Goal: Answer question/provide support: Share knowledge or assist other users

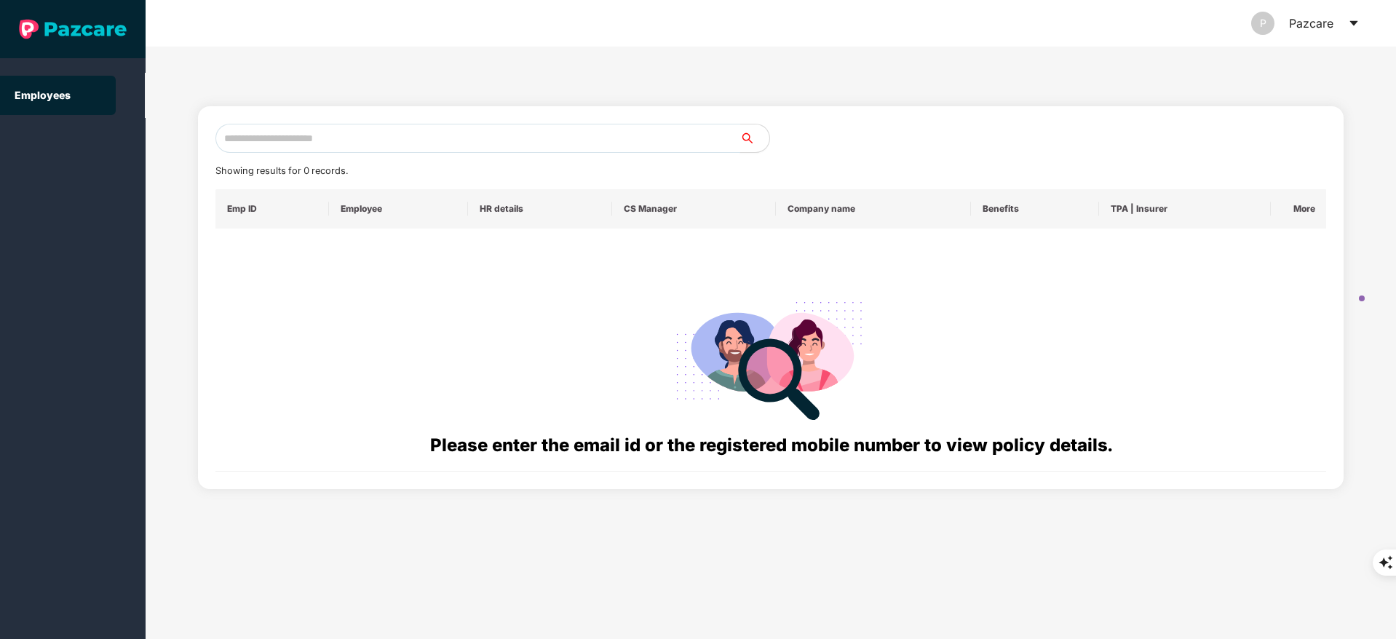
click at [257, 135] on input "text" at bounding box center [477, 138] width 525 height 29
paste input "**********"
type input "**********"
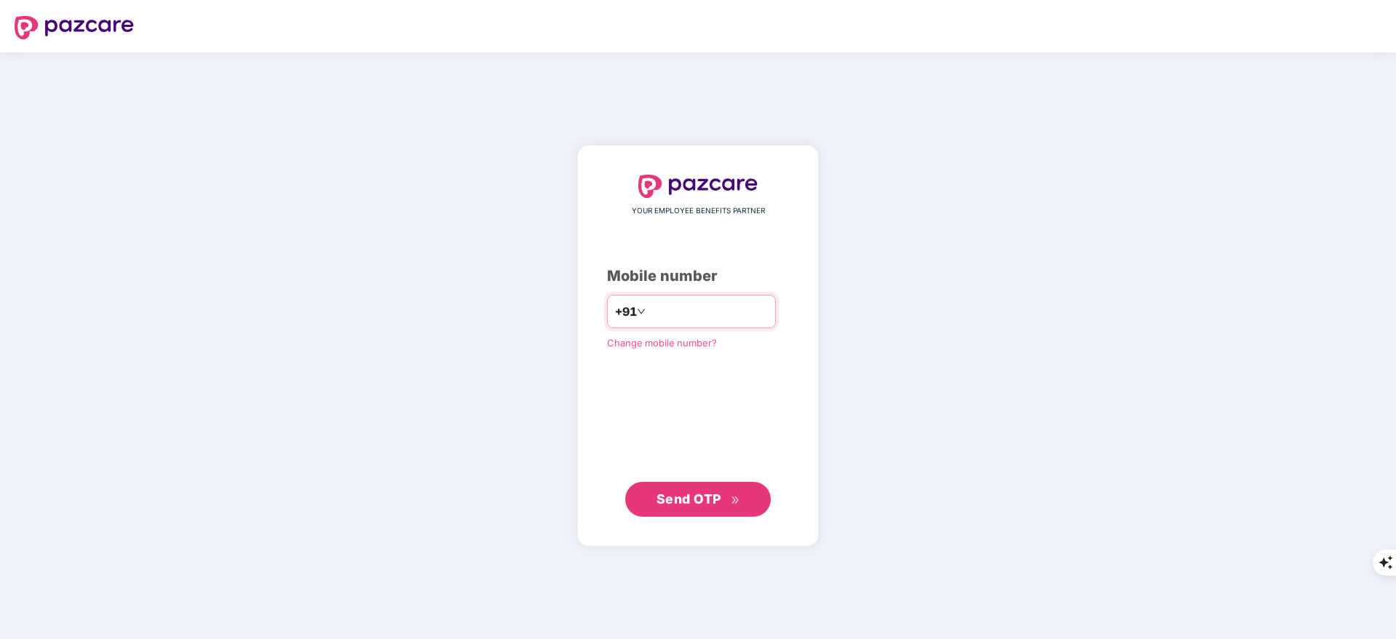
click at [721, 309] on input "number" at bounding box center [707, 311] width 119 height 23
type input "**********"
click at [736, 491] on span "Send OTP" at bounding box center [698, 498] width 84 height 20
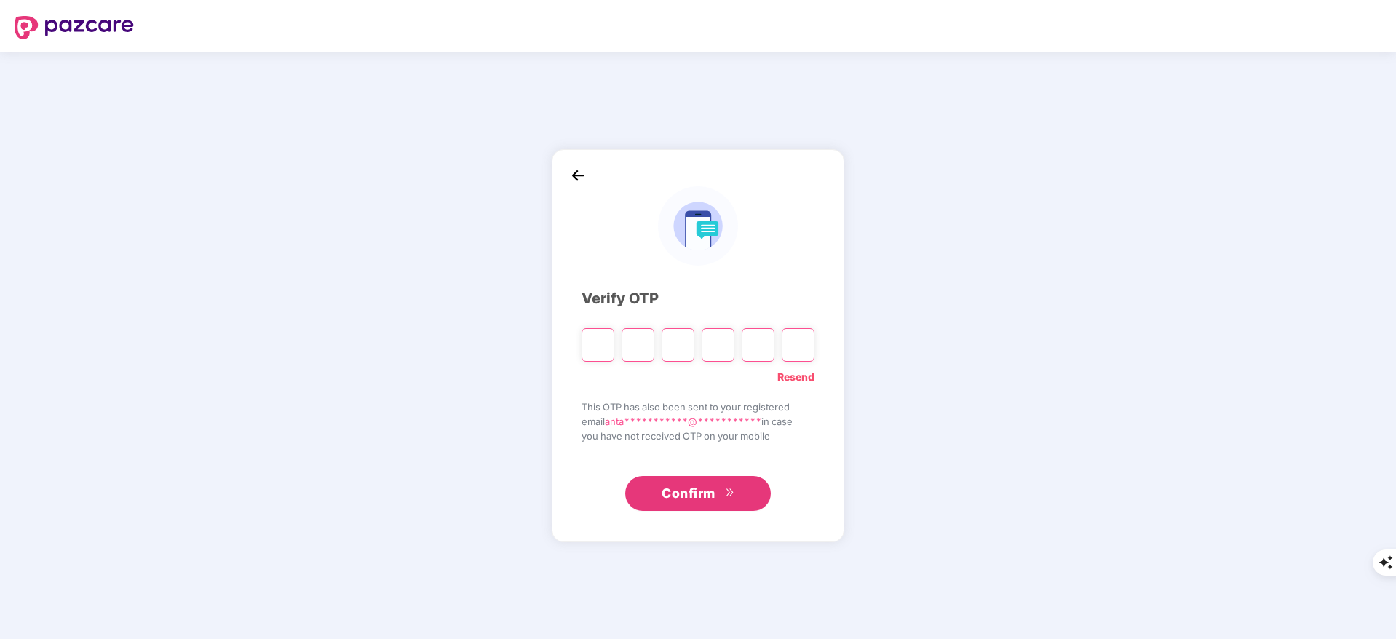
type input "*"
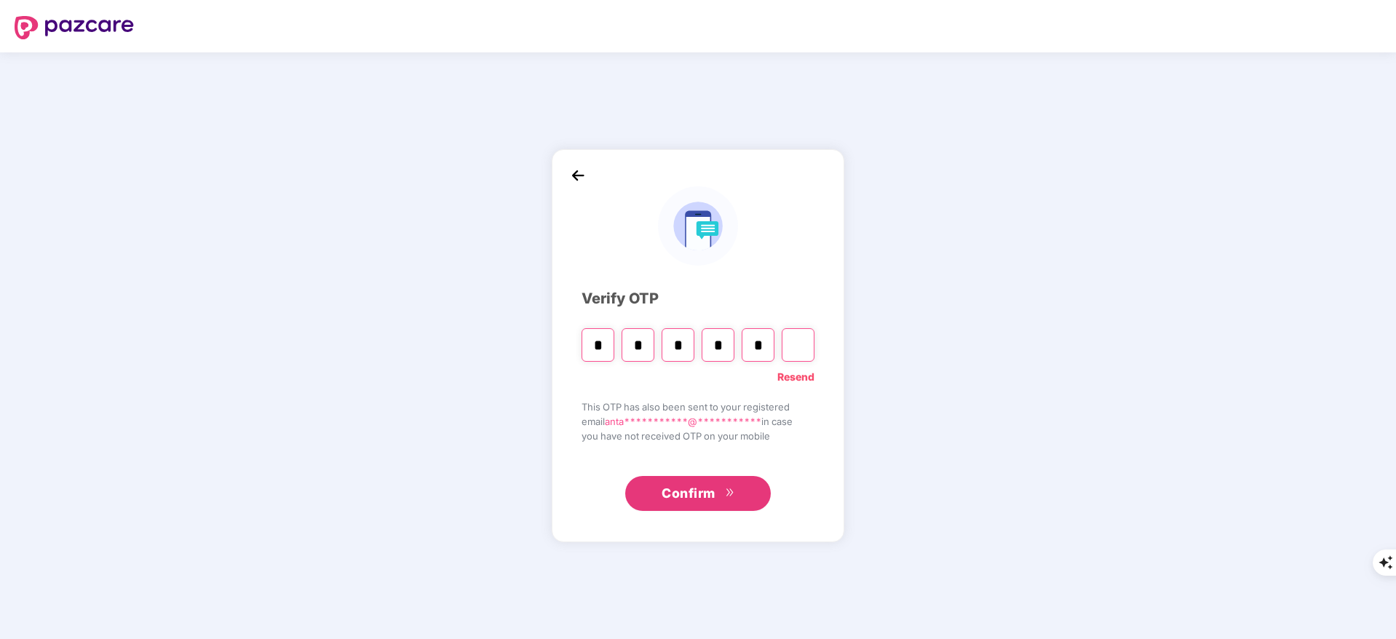
type input "*"
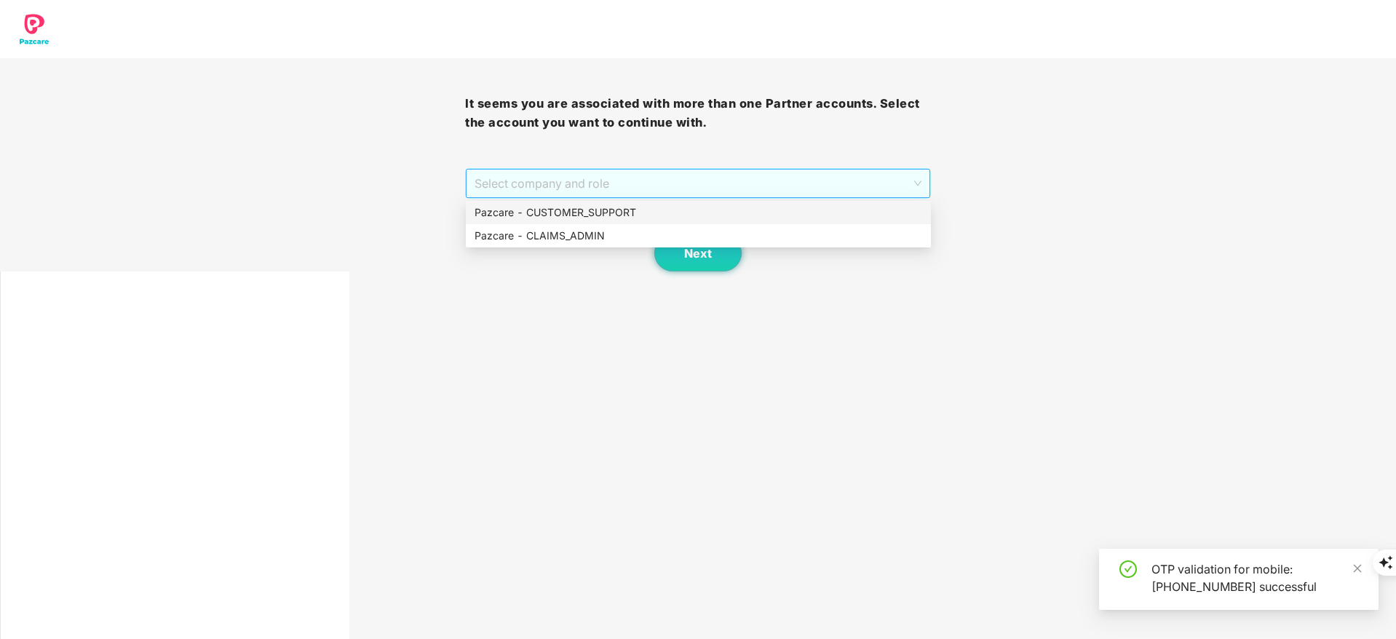
click at [608, 175] on span "Select company and role" at bounding box center [697, 184] width 446 height 28
click at [609, 215] on div "Pazcare - CUSTOMER_SUPPORT" at bounding box center [697, 212] width 447 height 16
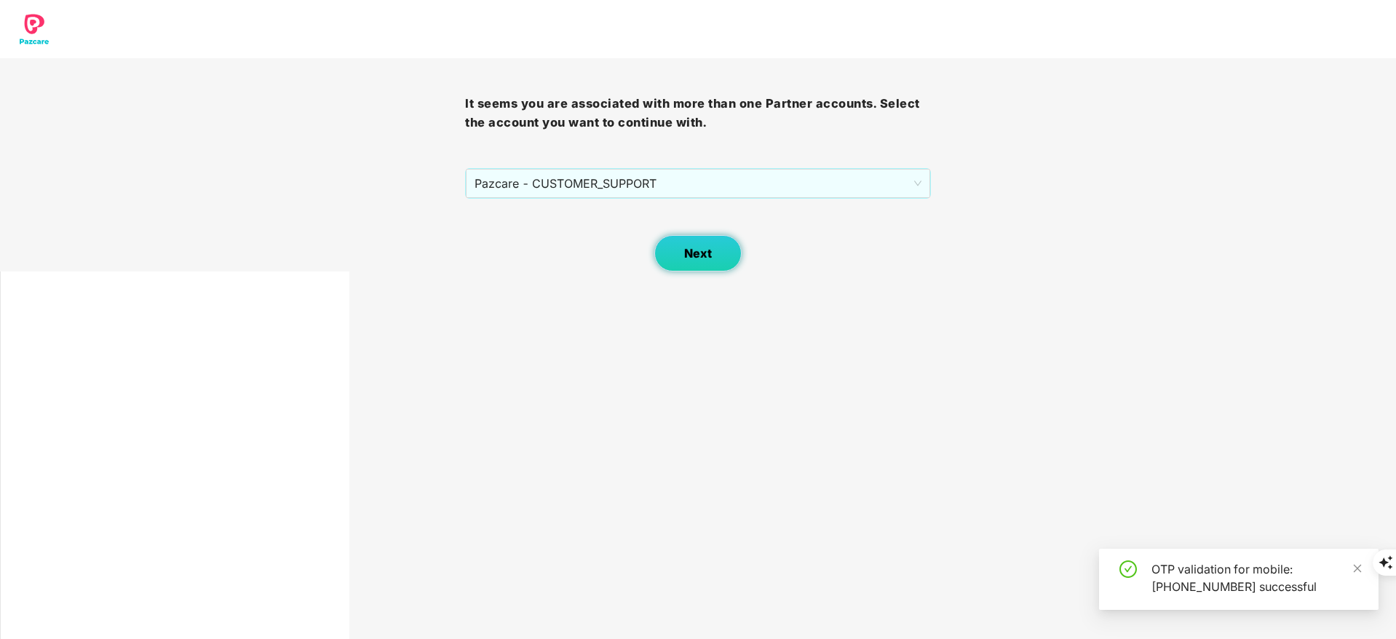
click at [682, 236] on button "Next" at bounding box center [697, 253] width 87 height 36
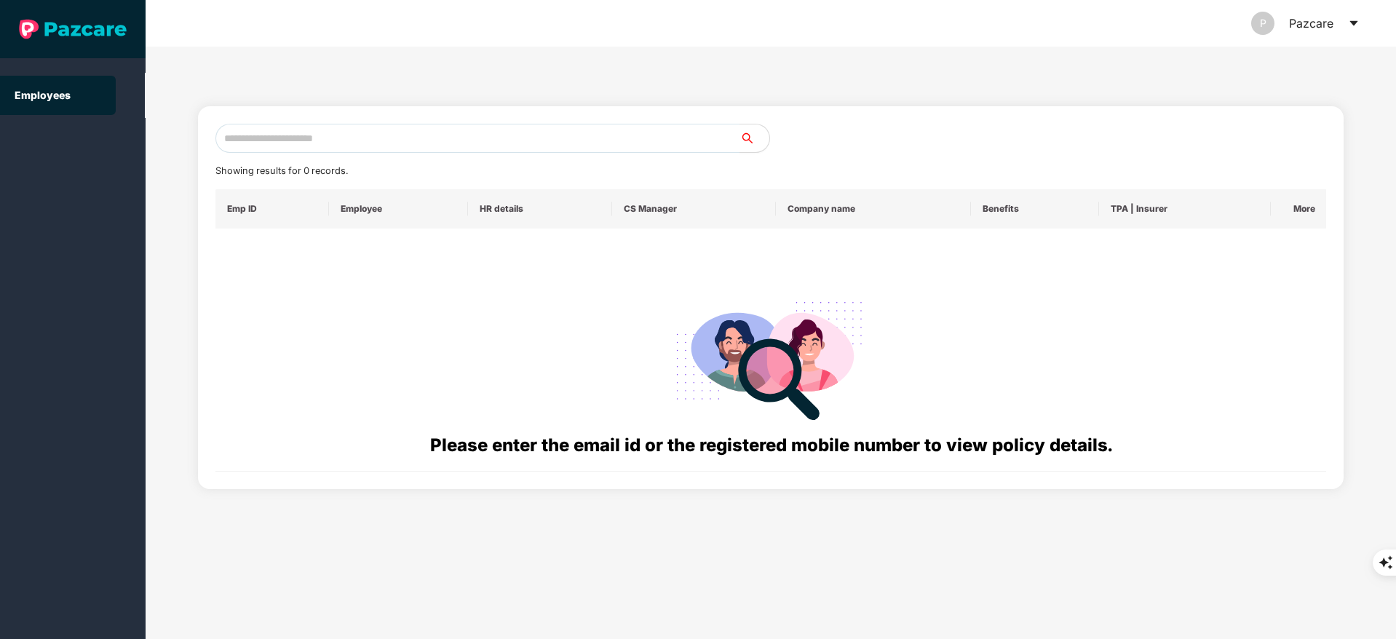
click at [392, 121] on div "Showing results for 0 records. Emp ID Employee HR details CS Manager Company na…" at bounding box center [771, 297] width 1146 height 383
click at [378, 130] on input "text" at bounding box center [477, 138] width 525 height 29
paste input "**********"
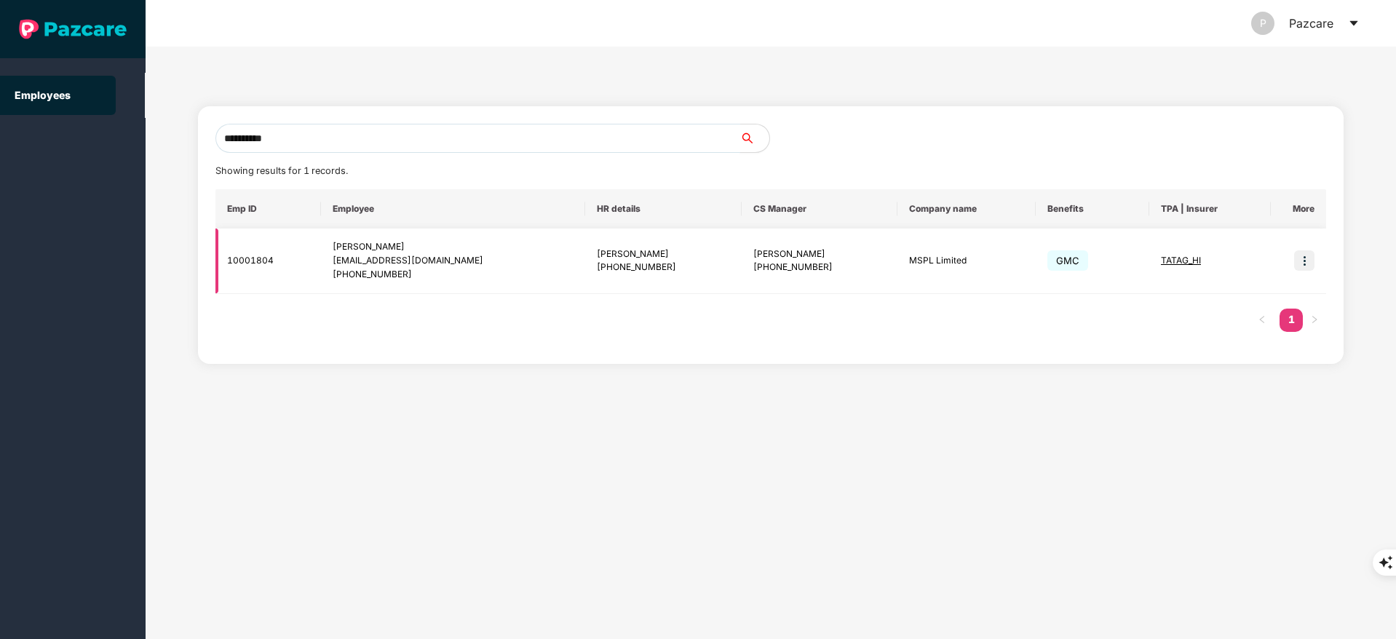
type input "**********"
click at [1302, 259] on img at bounding box center [1304, 260] width 20 height 20
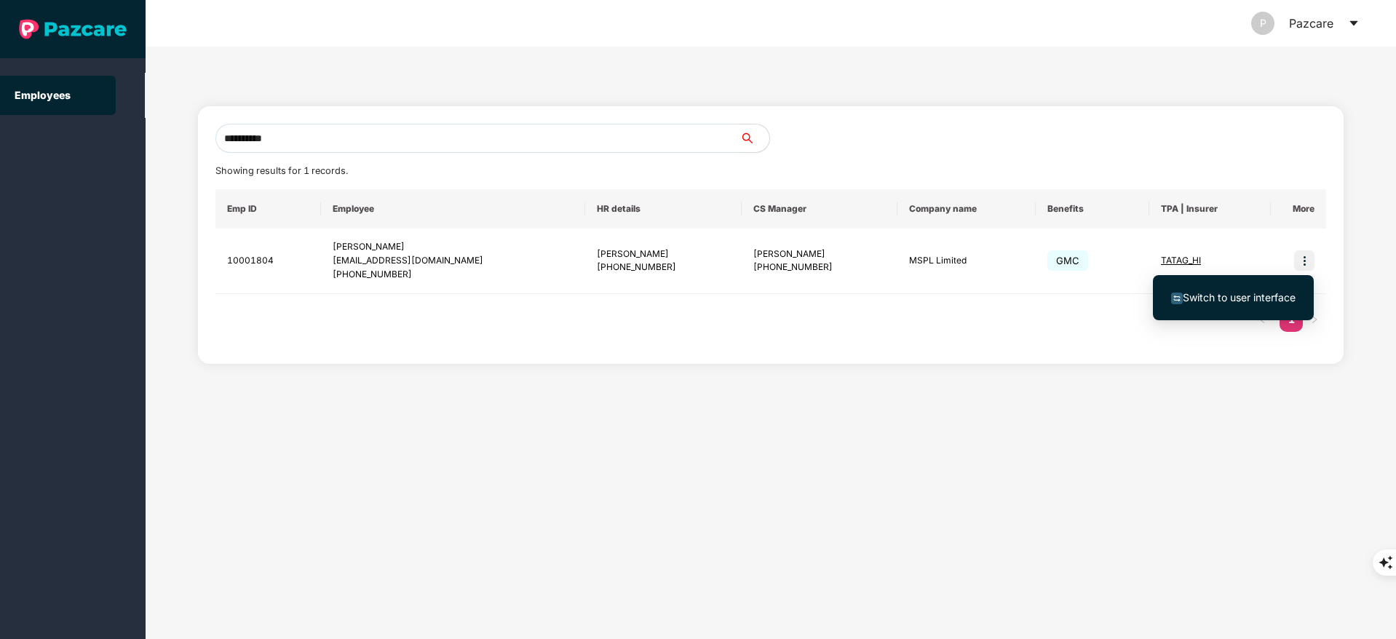
click at [1262, 295] on span "Switch to user interface" at bounding box center [1238, 297] width 113 height 12
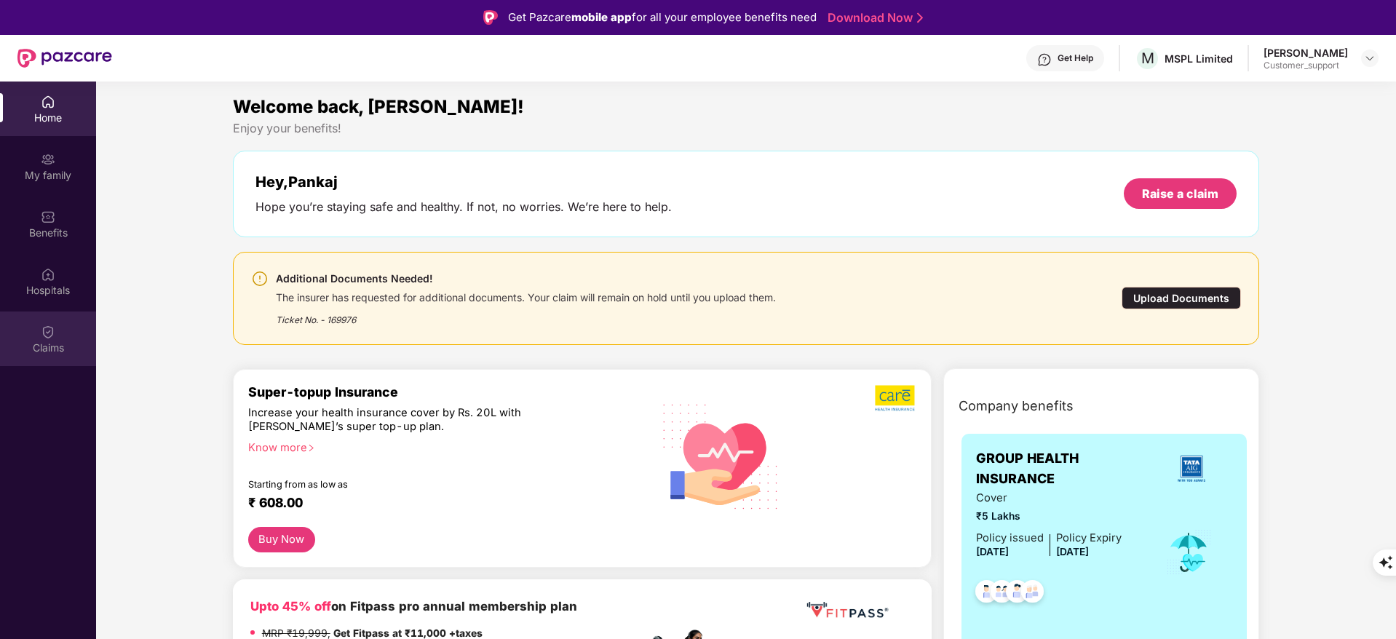
click at [29, 322] on div "Claims" at bounding box center [48, 338] width 96 height 55
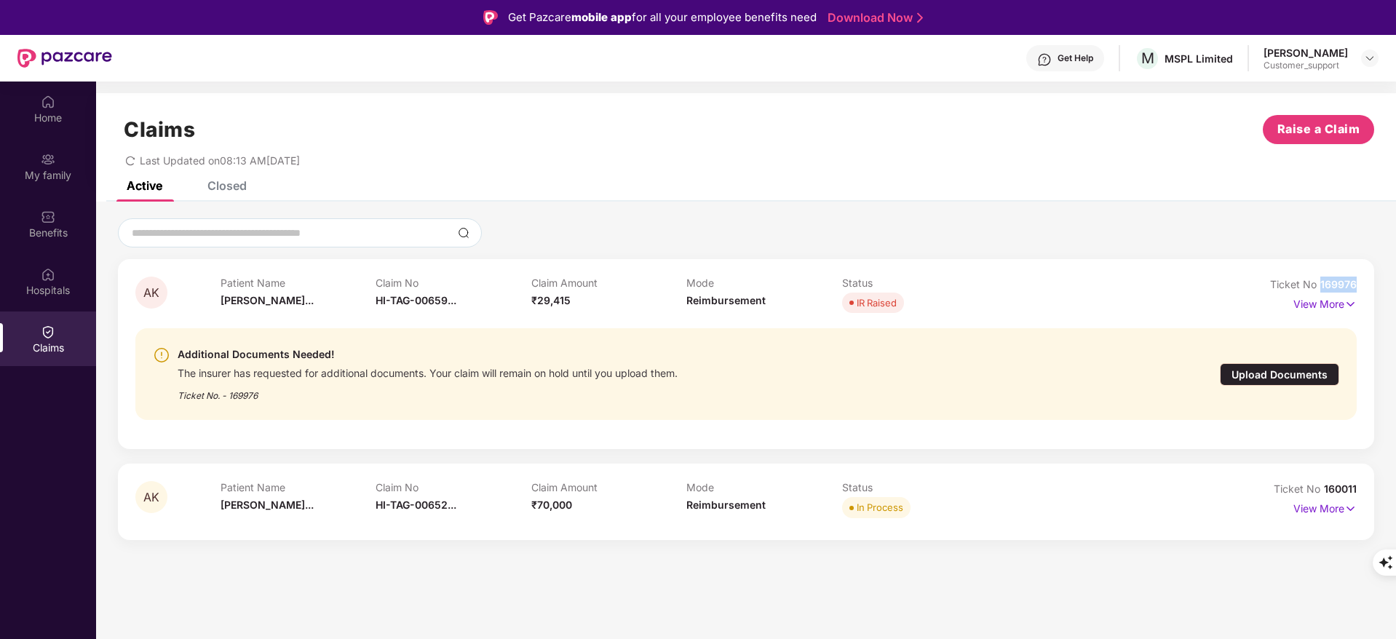
drag, startPoint x: 1318, startPoint y: 281, endPoint x: 1391, endPoint y: 274, distance: 73.1
click at [1391, 274] on div "AK Patient Name [PERSON_NAME]... Claim No HI-TAG-00659... Claim Amount ₹29,415 …" at bounding box center [746, 379] width 1300 height 322
copy span "169976"
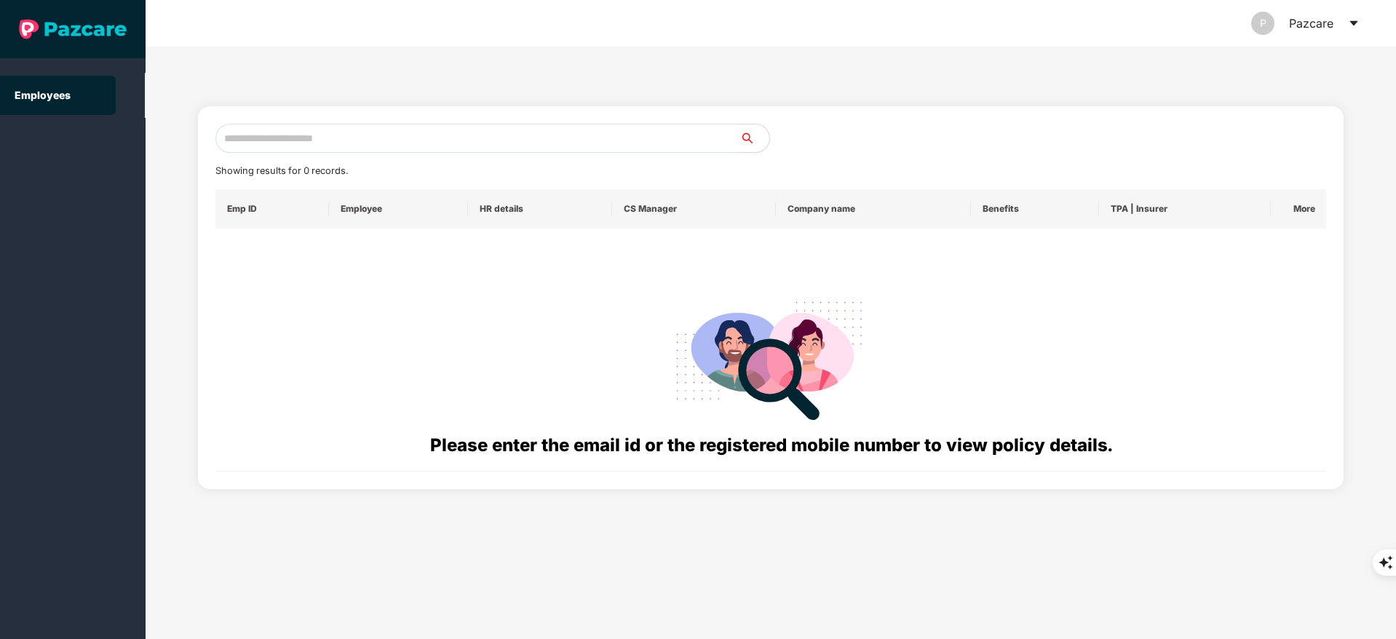
click at [365, 139] on input "text" at bounding box center [477, 138] width 525 height 29
paste input "**********"
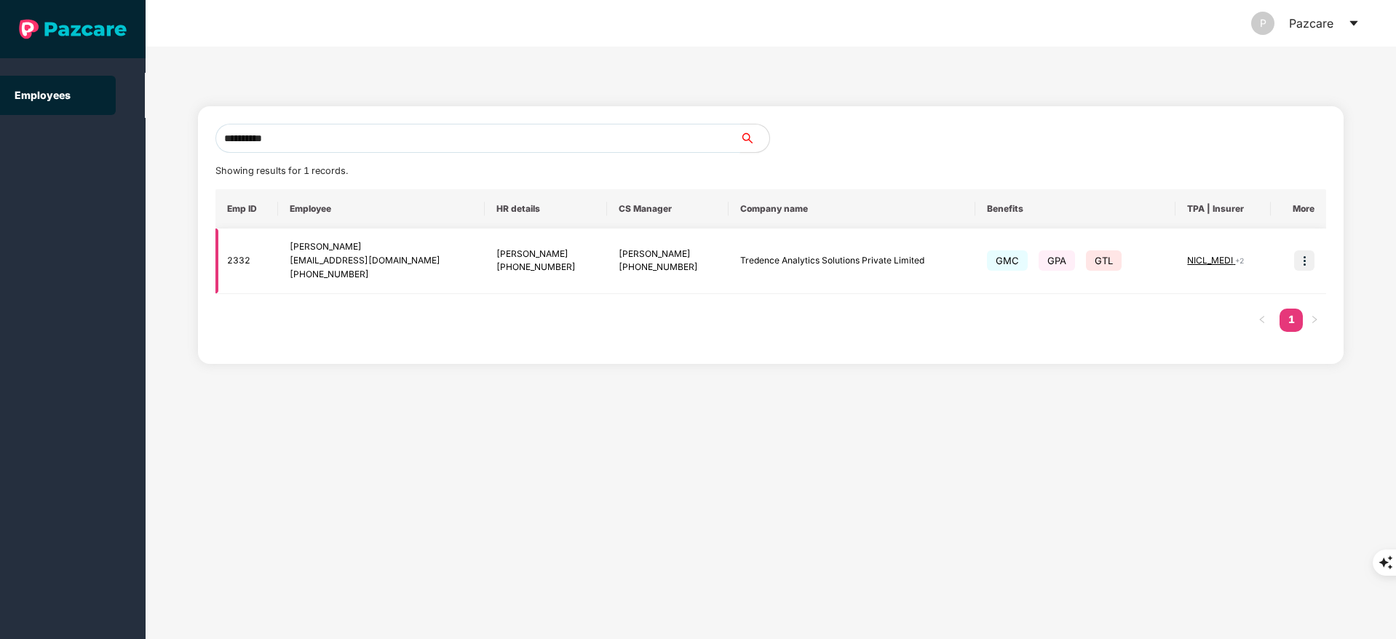
type input "**********"
click at [1305, 260] on img at bounding box center [1304, 260] width 20 height 20
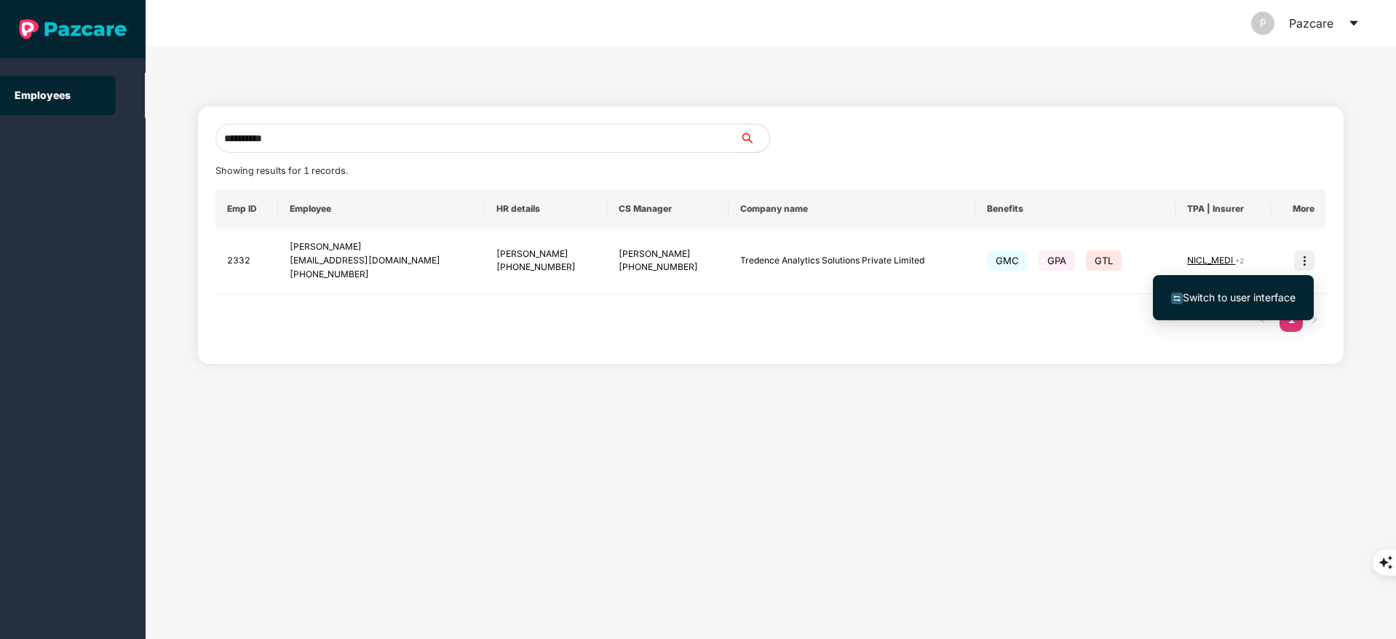
click at [1254, 303] on span "Switch to user interface" at bounding box center [1238, 297] width 113 height 12
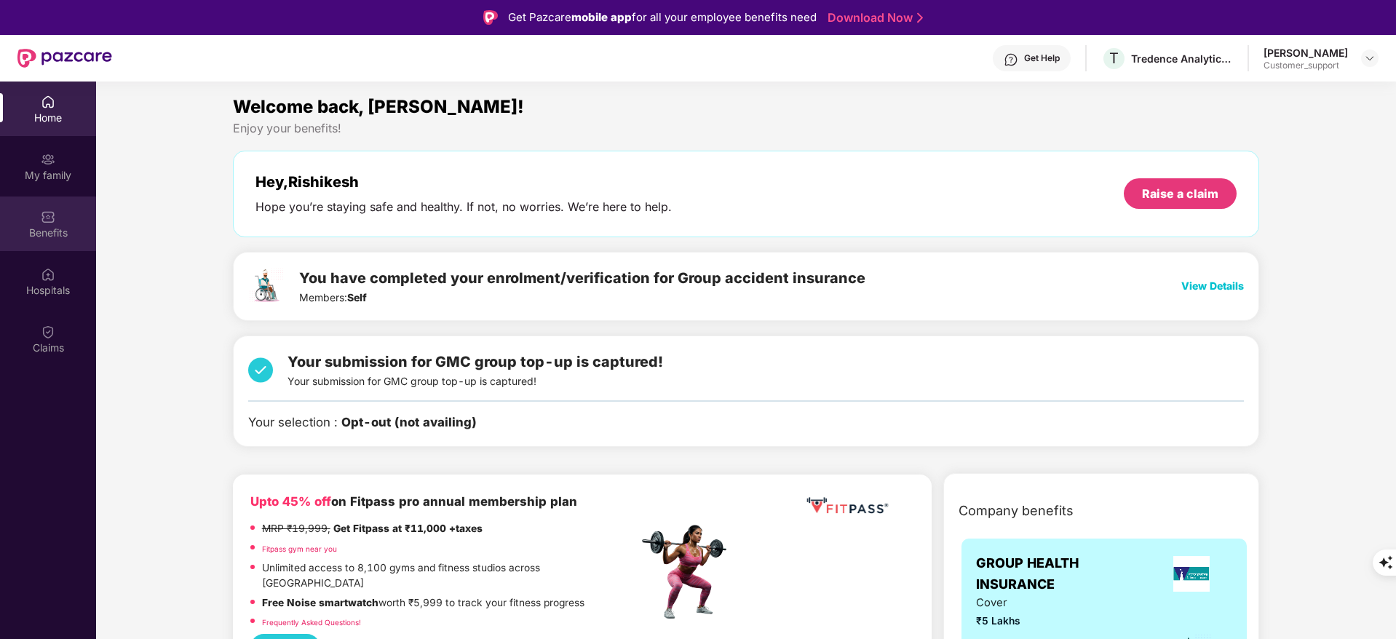
click at [56, 239] on div "Benefits" at bounding box center [48, 223] width 96 height 55
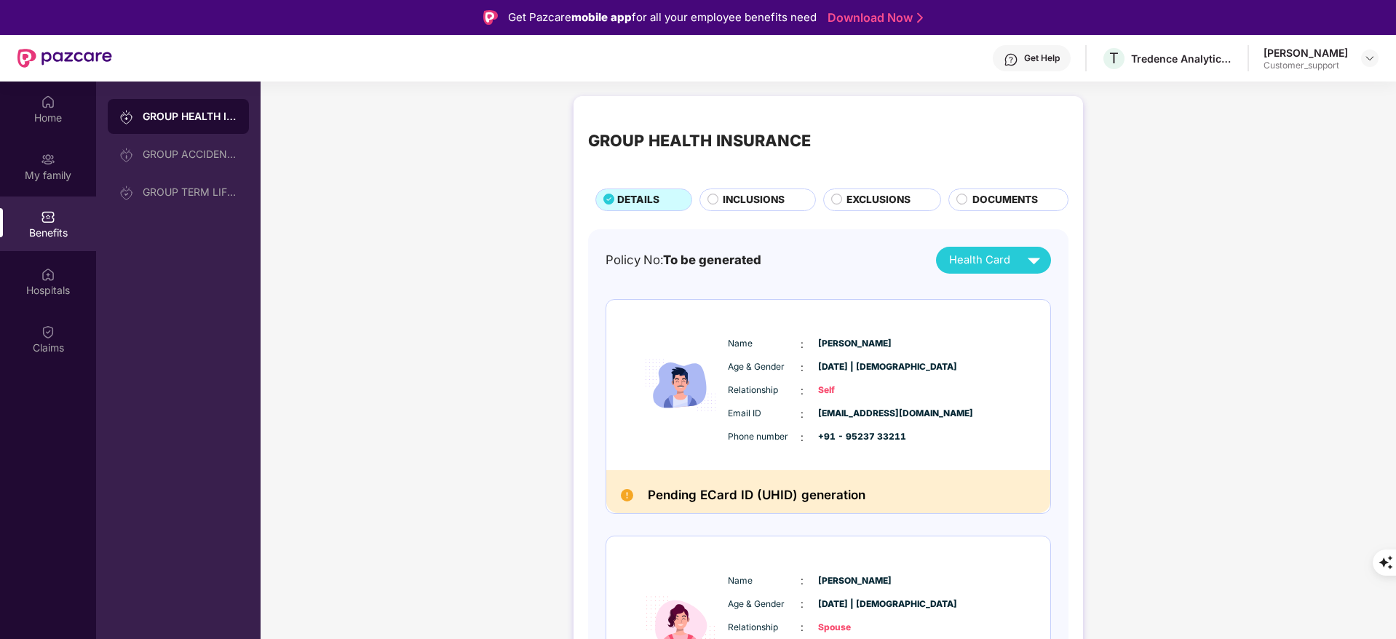
click at [748, 199] on span "INCLUSIONS" at bounding box center [754, 200] width 62 height 16
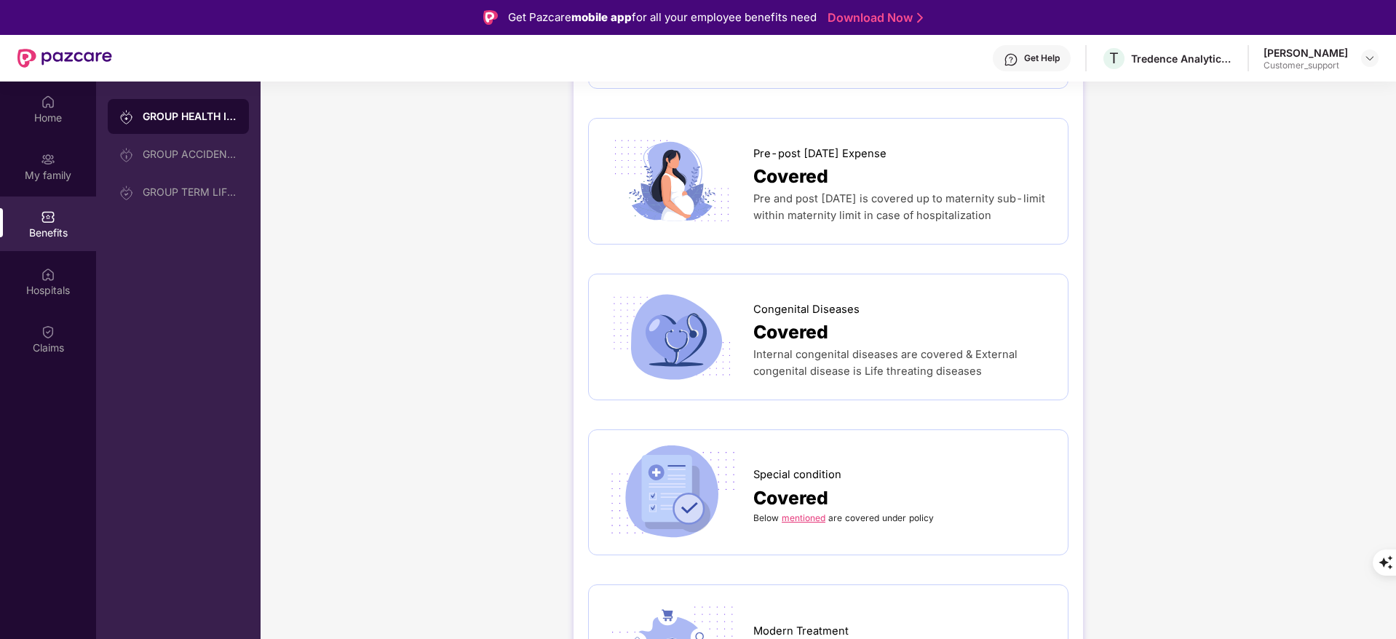
scroll to position [2075, 0]
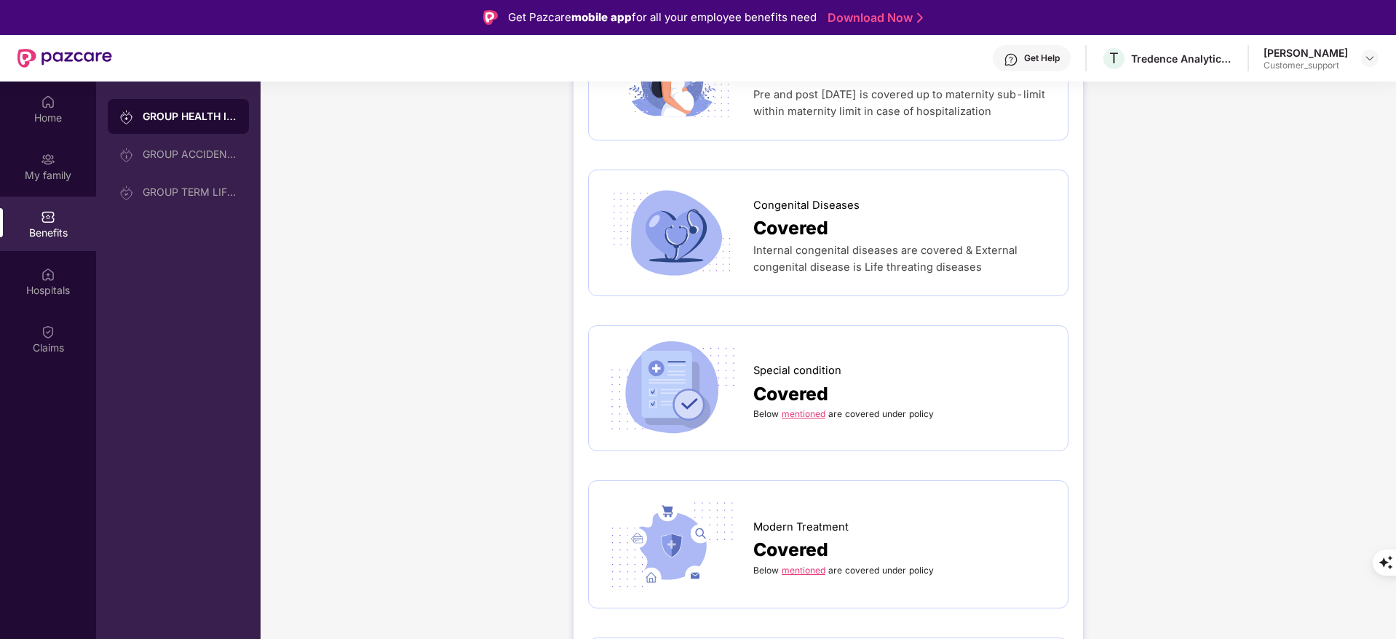
click at [800, 565] on link "mentioned" at bounding box center [803, 570] width 44 height 11
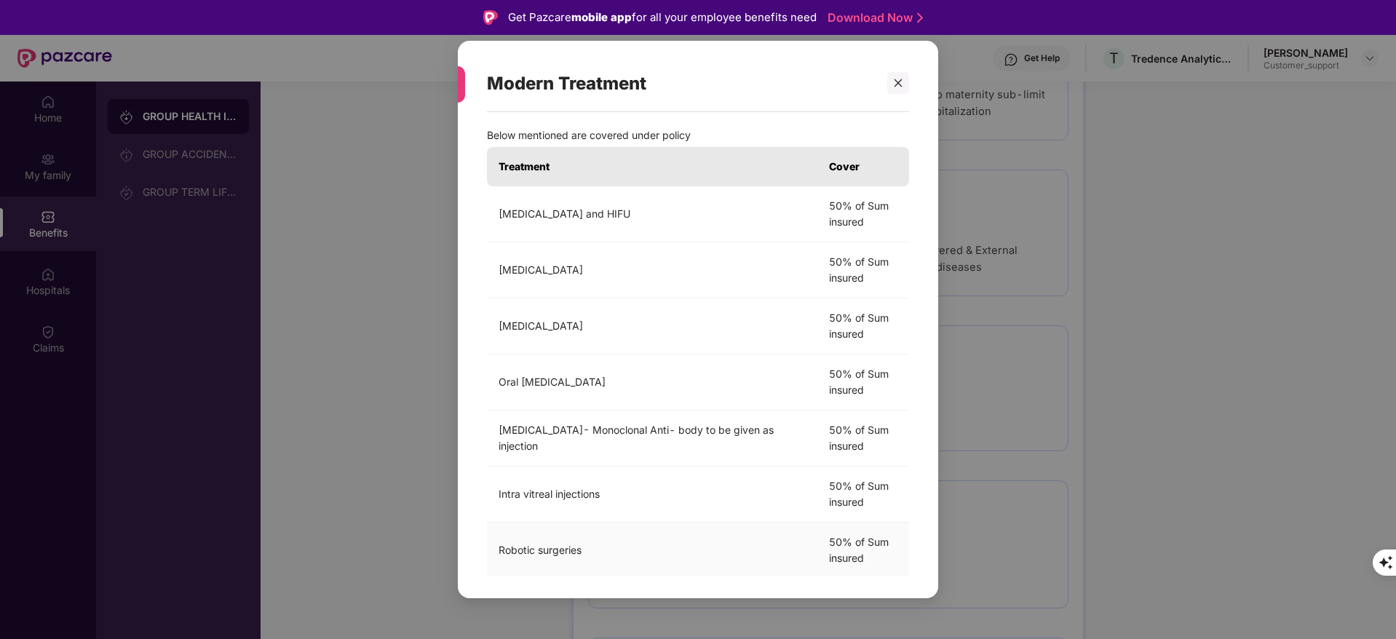
scroll to position [0, 0]
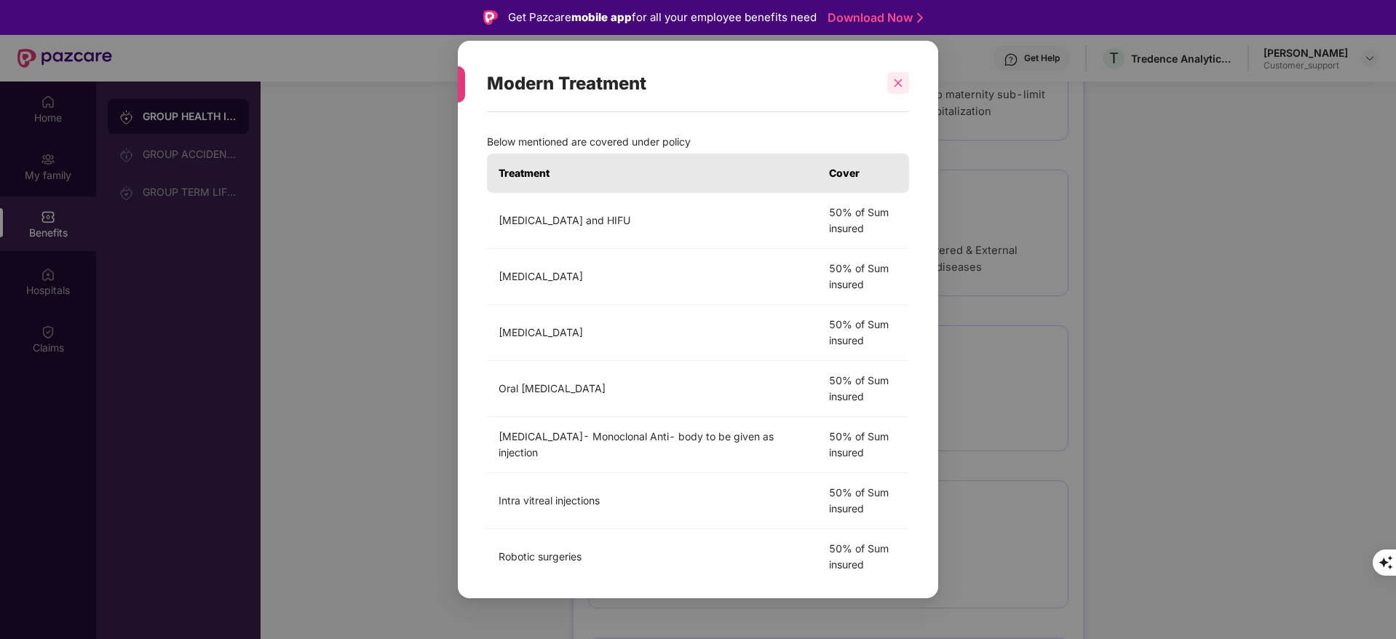
click at [897, 83] on icon "close" at bounding box center [898, 83] width 8 height 8
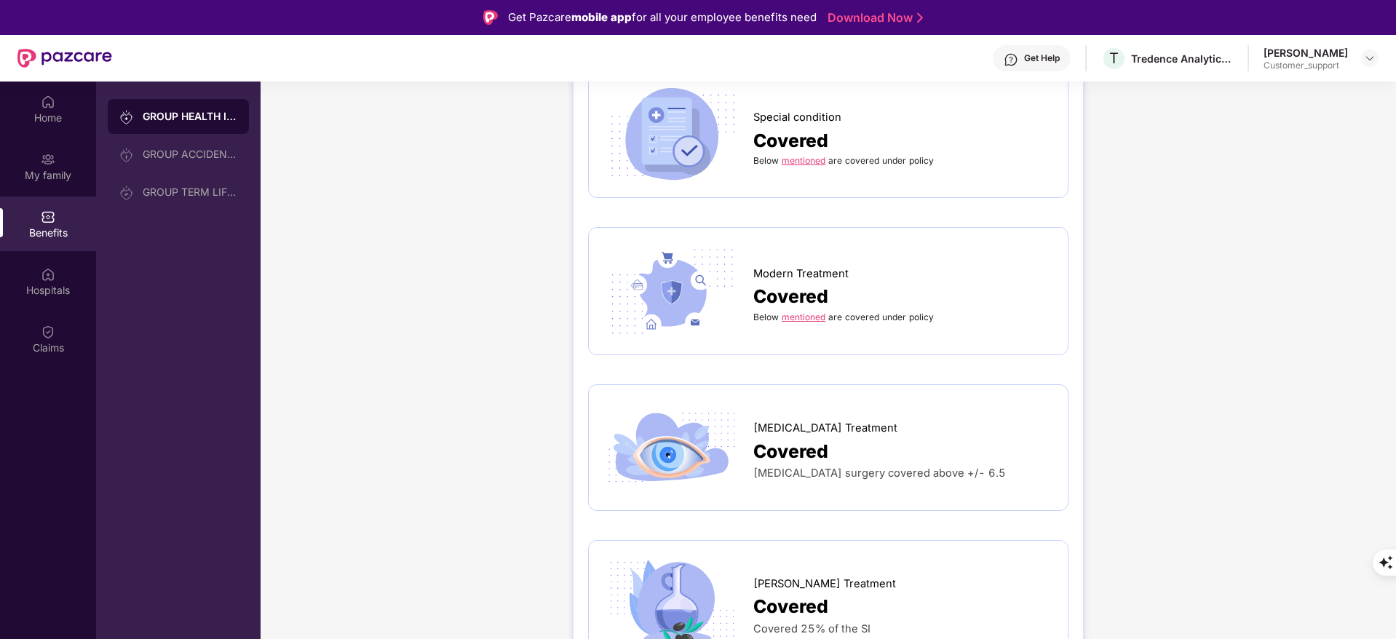
scroll to position [2335, 0]
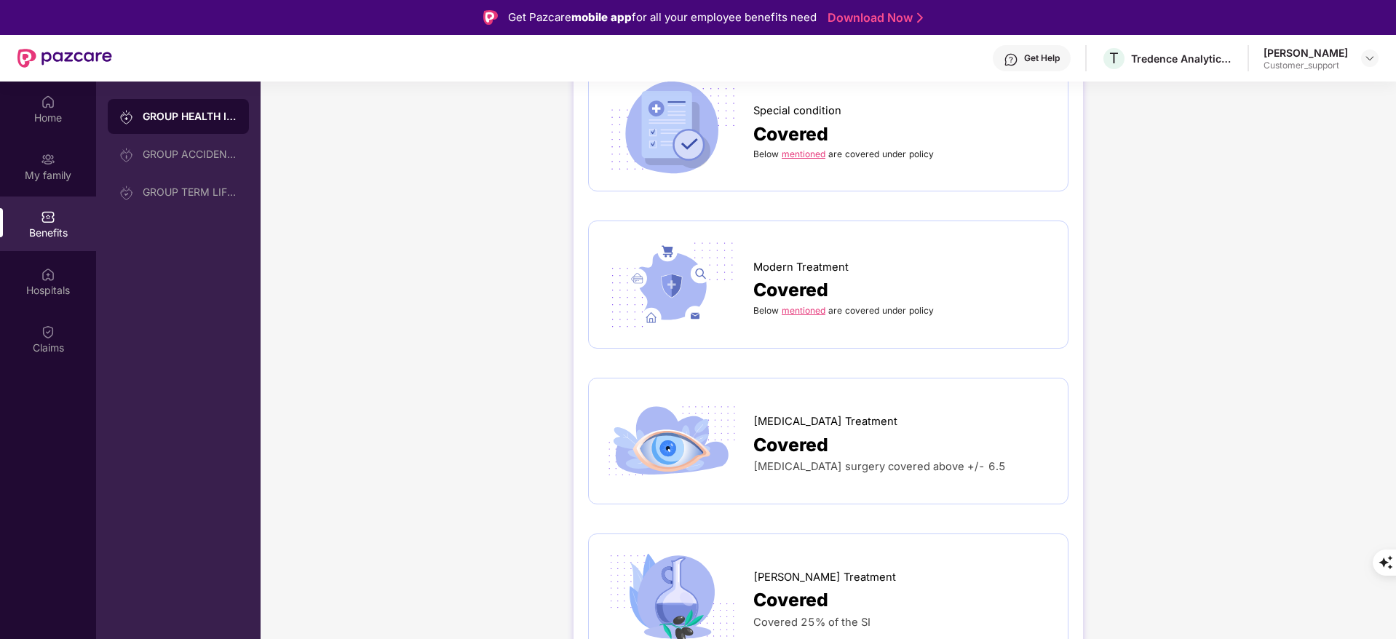
click at [805, 305] on link "mentioned" at bounding box center [803, 310] width 44 height 11
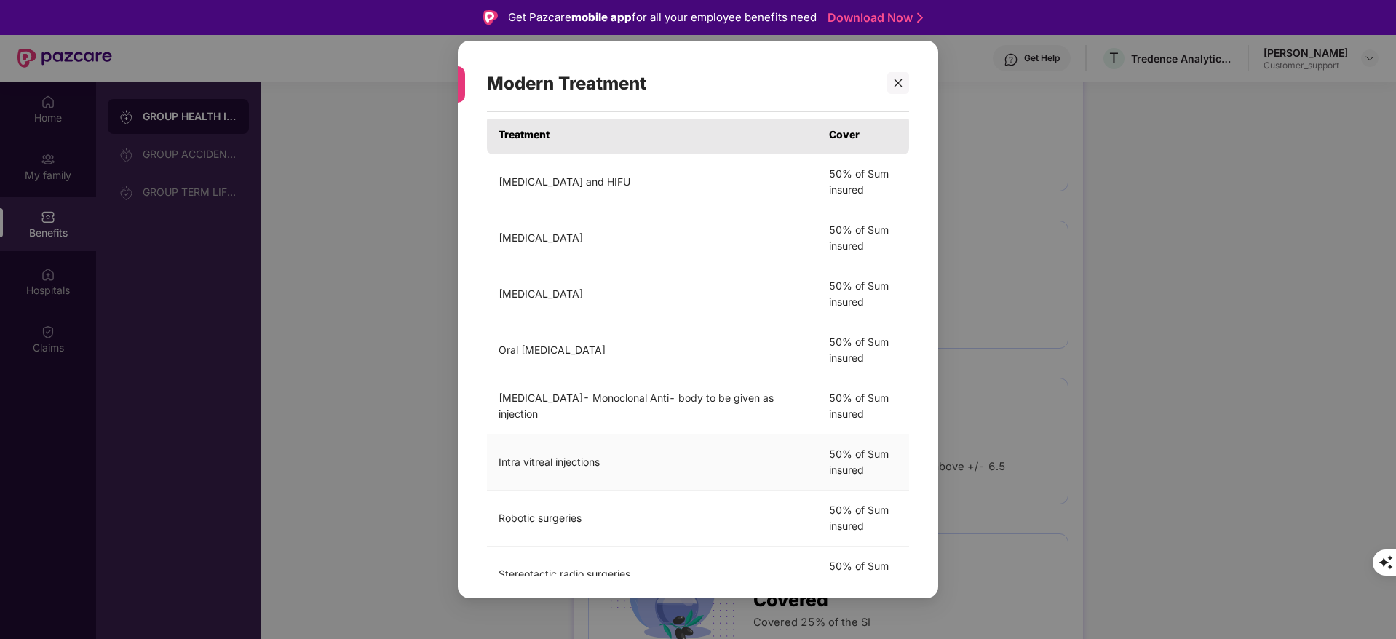
scroll to position [0, 0]
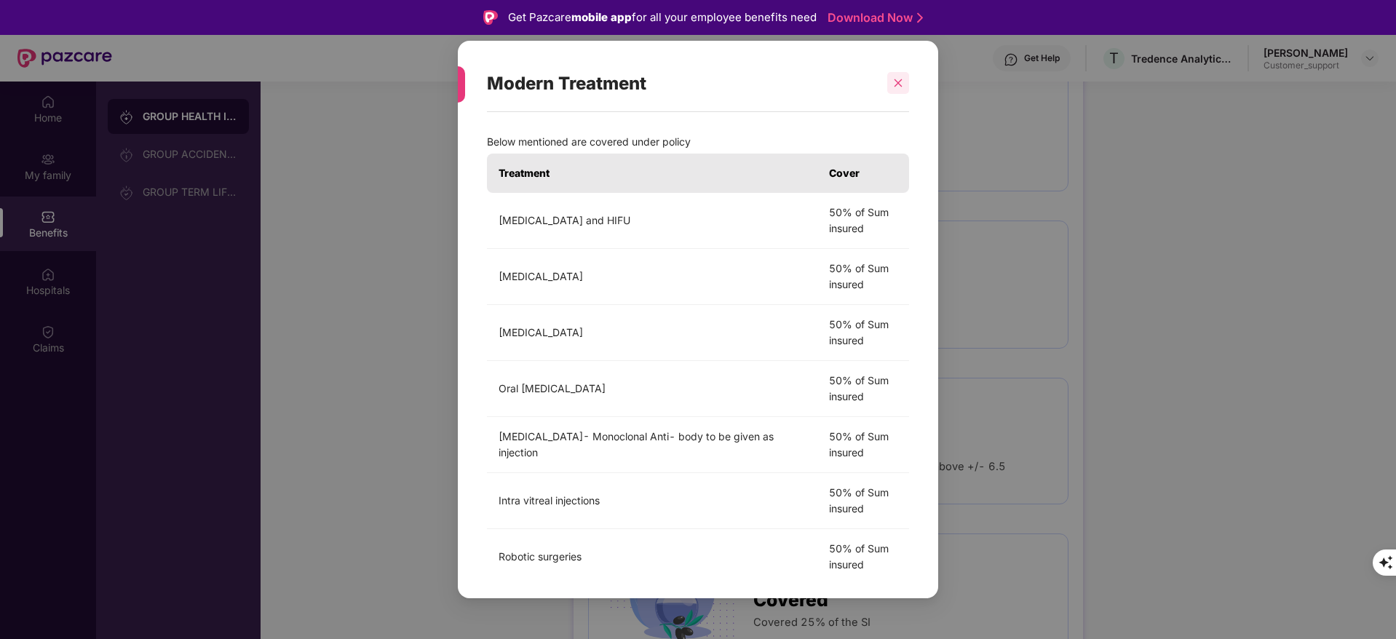
click at [894, 87] on icon "close" at bounding box center [898, 83] width 10 height 10
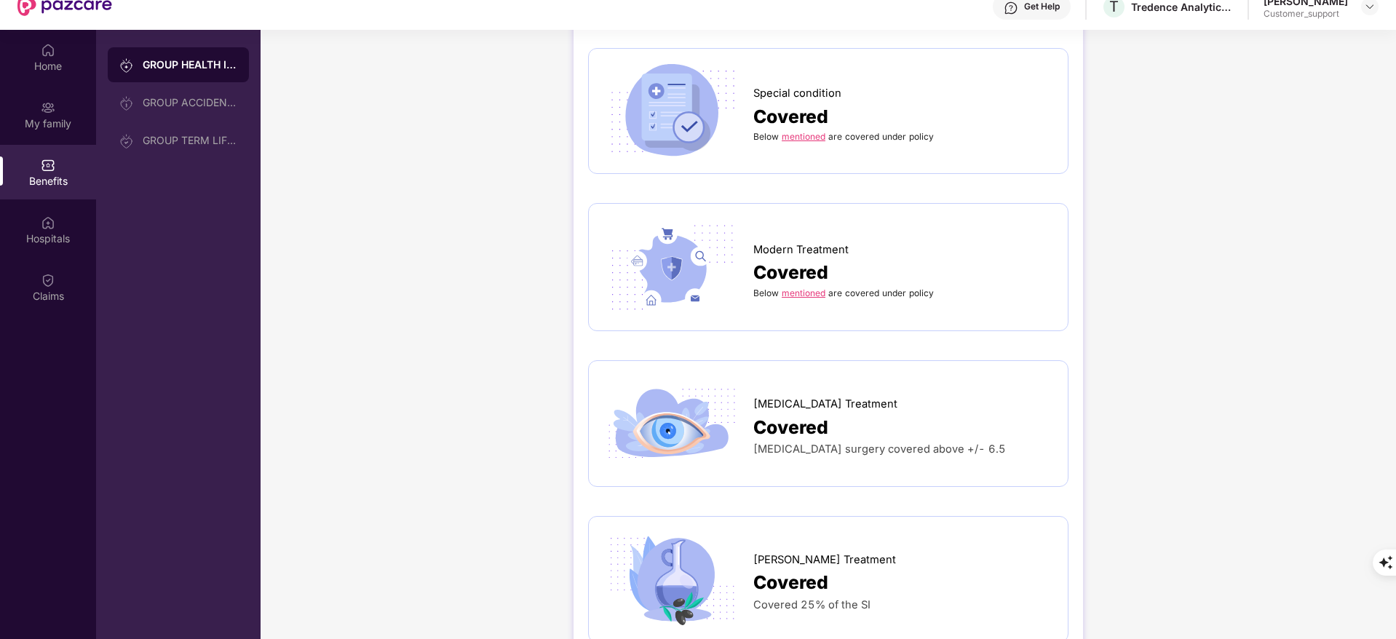
scroll to position [2235, 0]
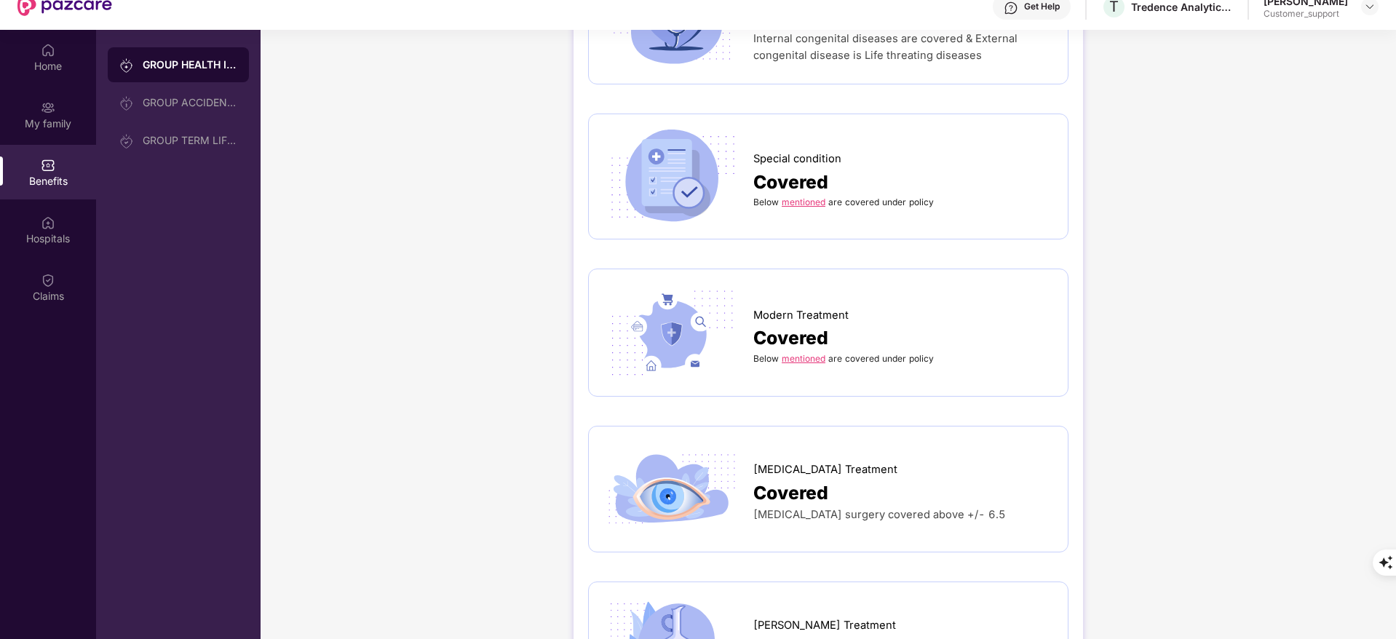
click at [802, 196] on link "mentioned" at bounding box center [803, 201] width 44 height 11
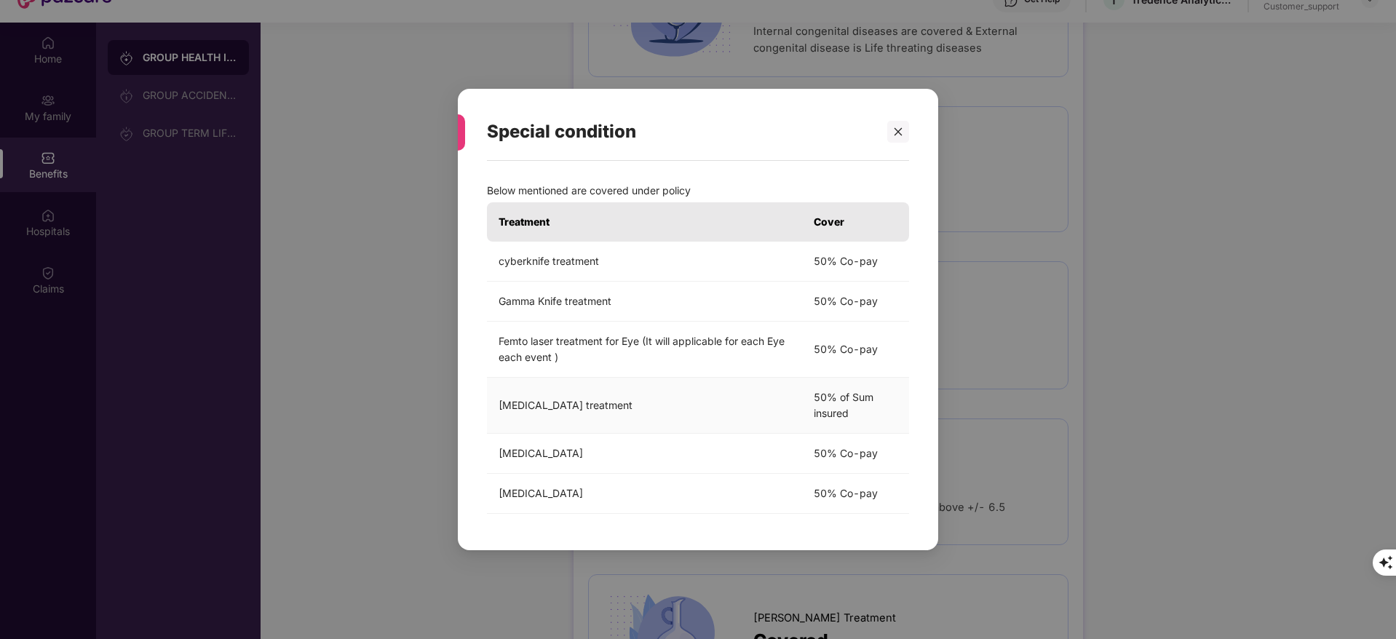
scroll to position [57, 0]
click at [901, 132] on icon "close" at bounding box center [898, 132] width 10 height 10
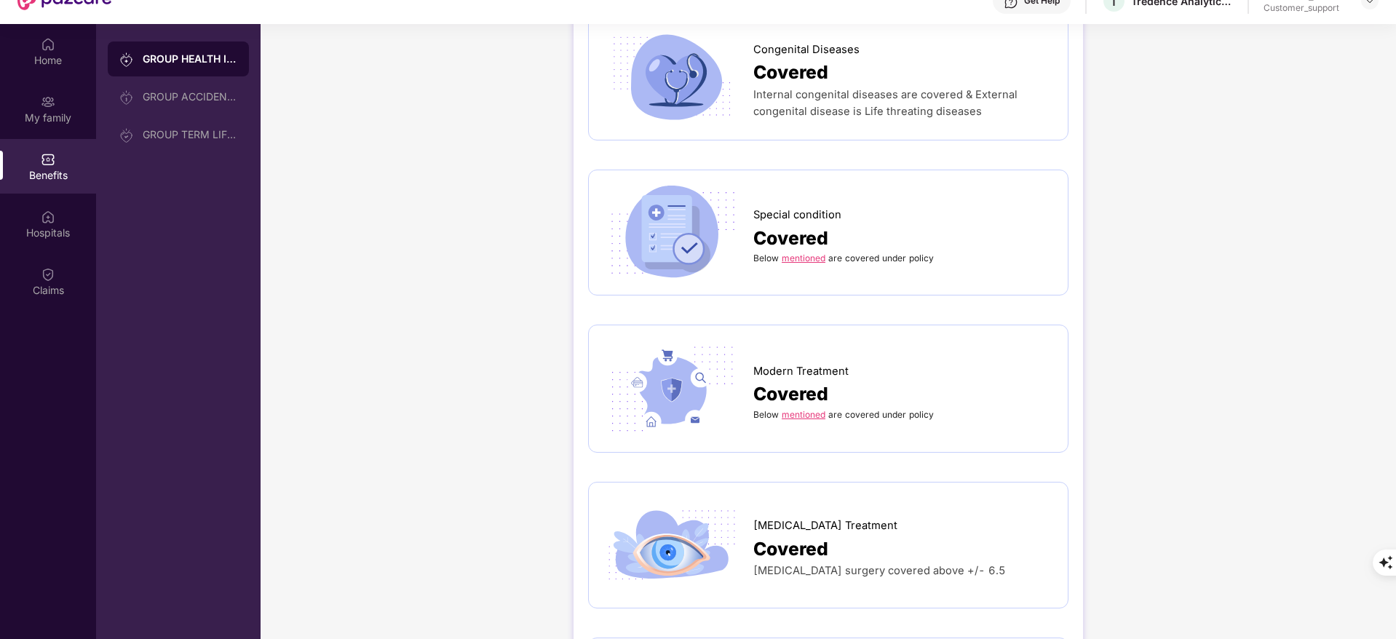
scroll to position [2163, 0]
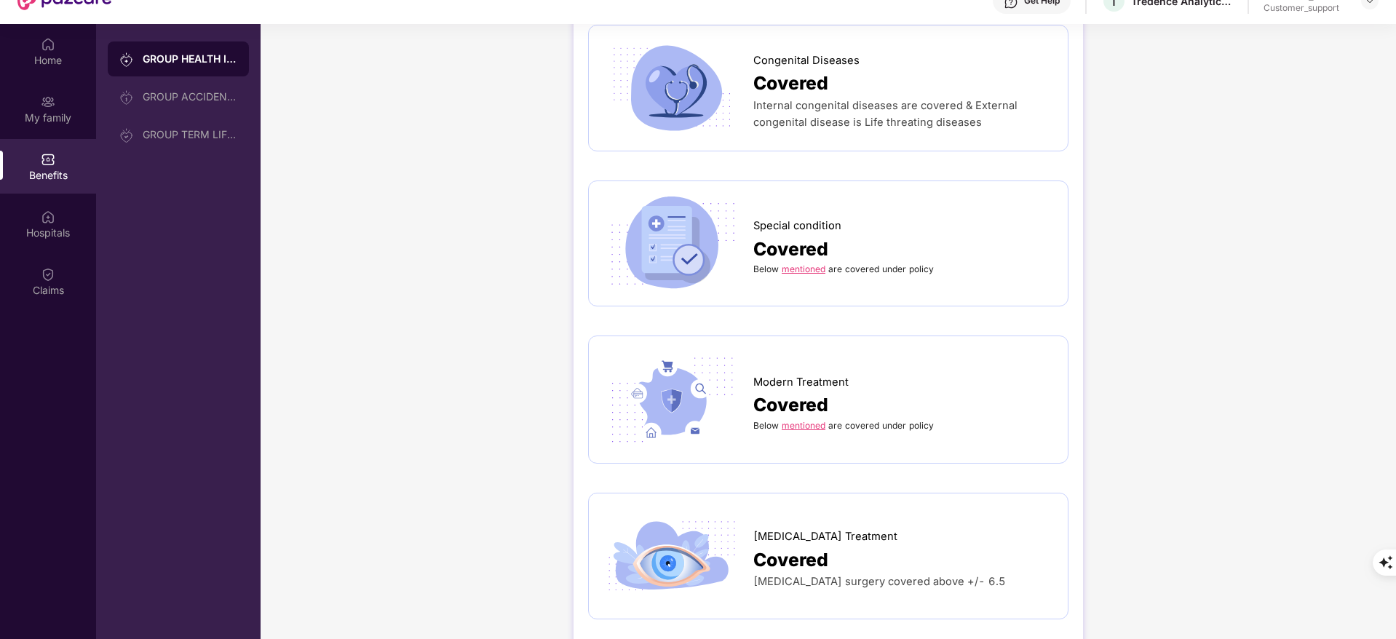
click at [808, 263] on link "mentioned" at bounding box center [803, 268] width 44 height 11
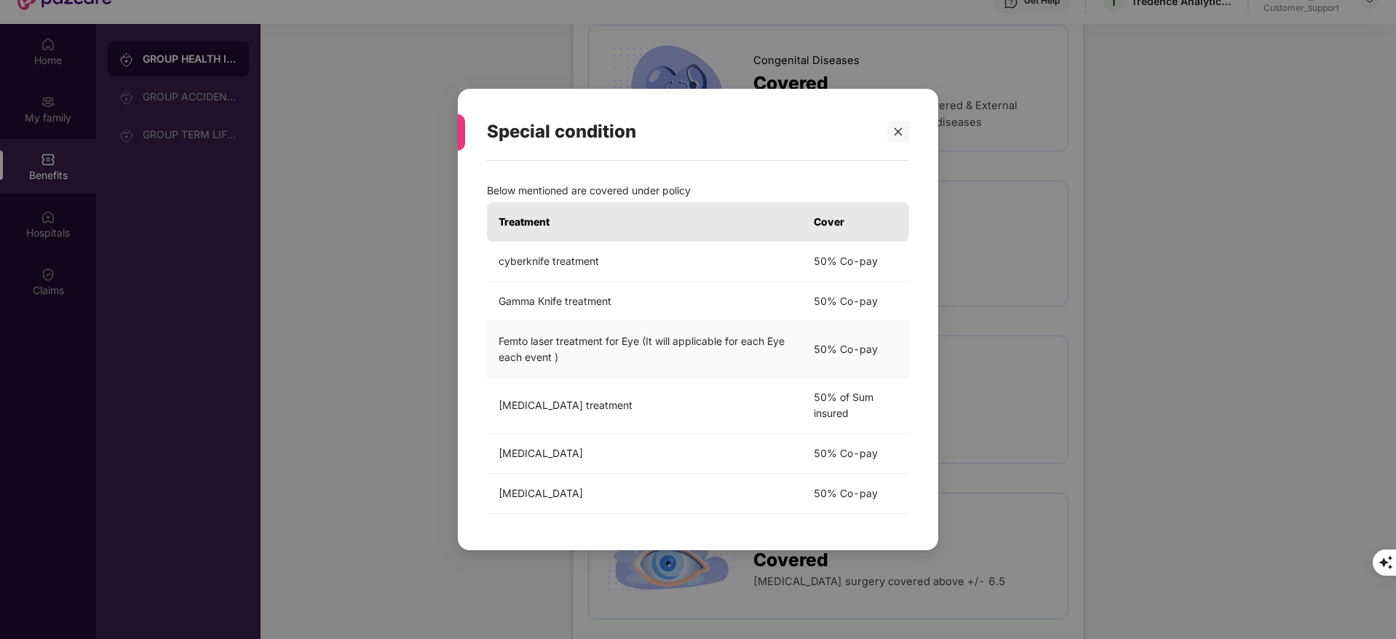
scroll to position [81, 0]
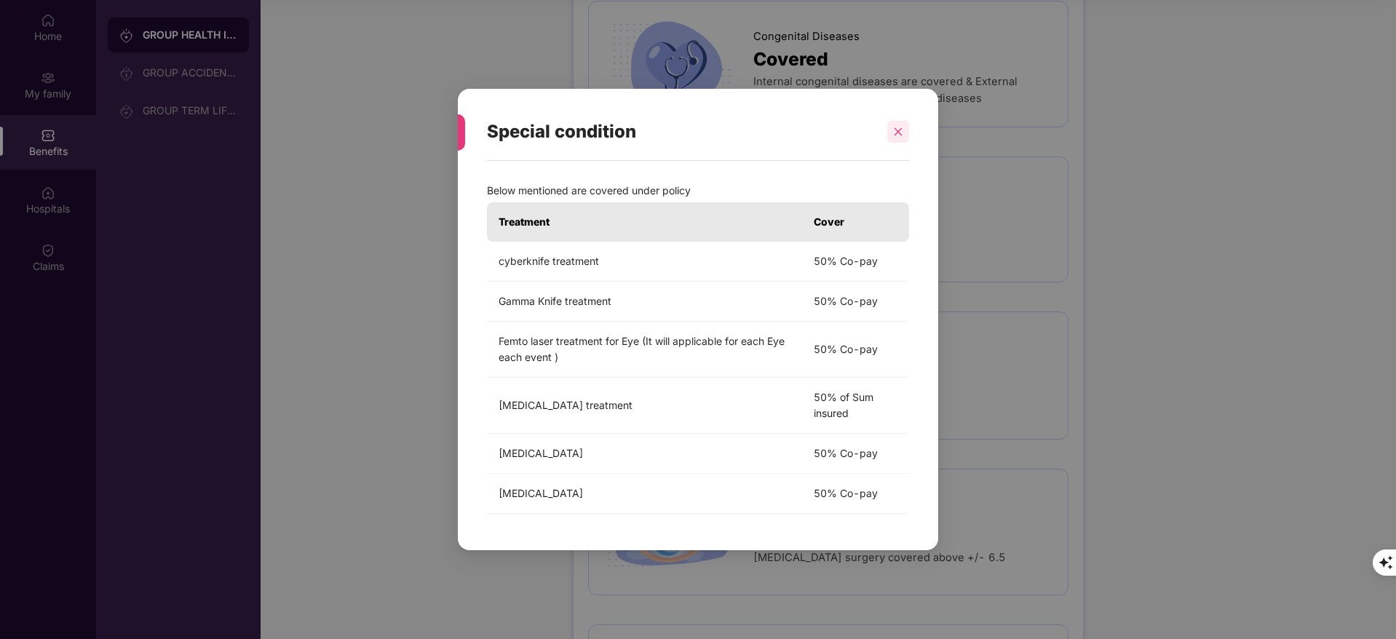
click at [907, 134] on div at bounding box center [898, 132] width 22 height 22
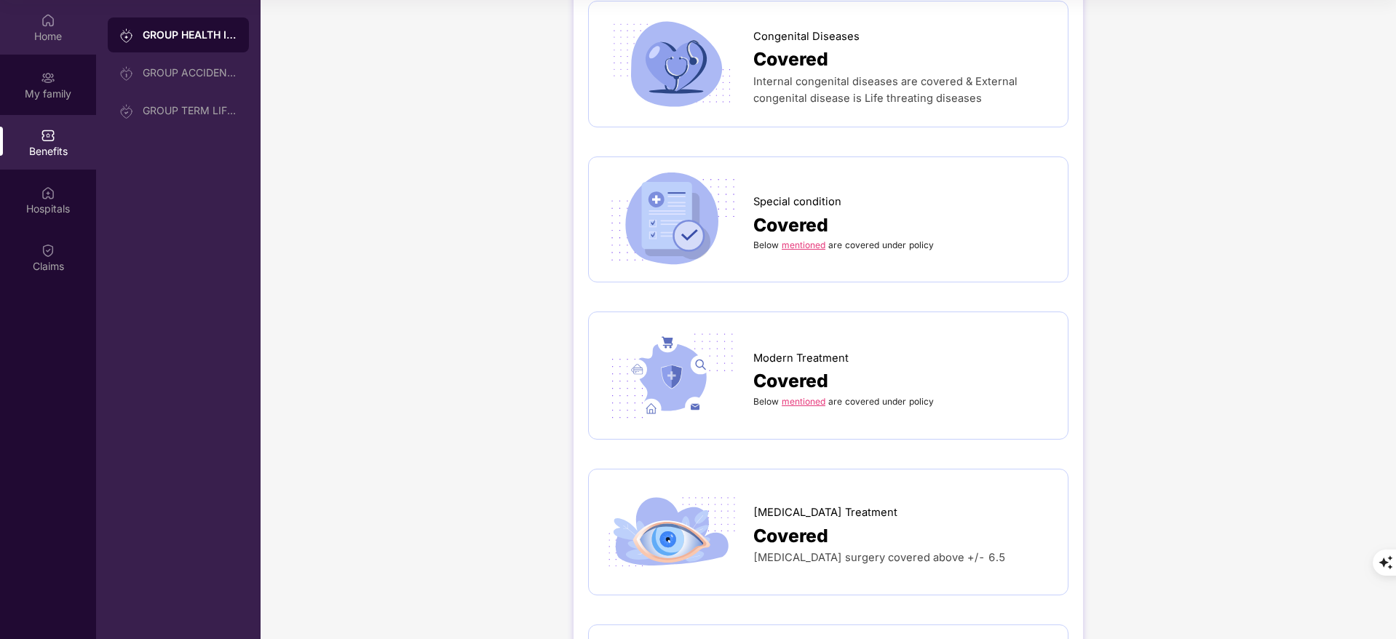
scroll to position [0, 0]
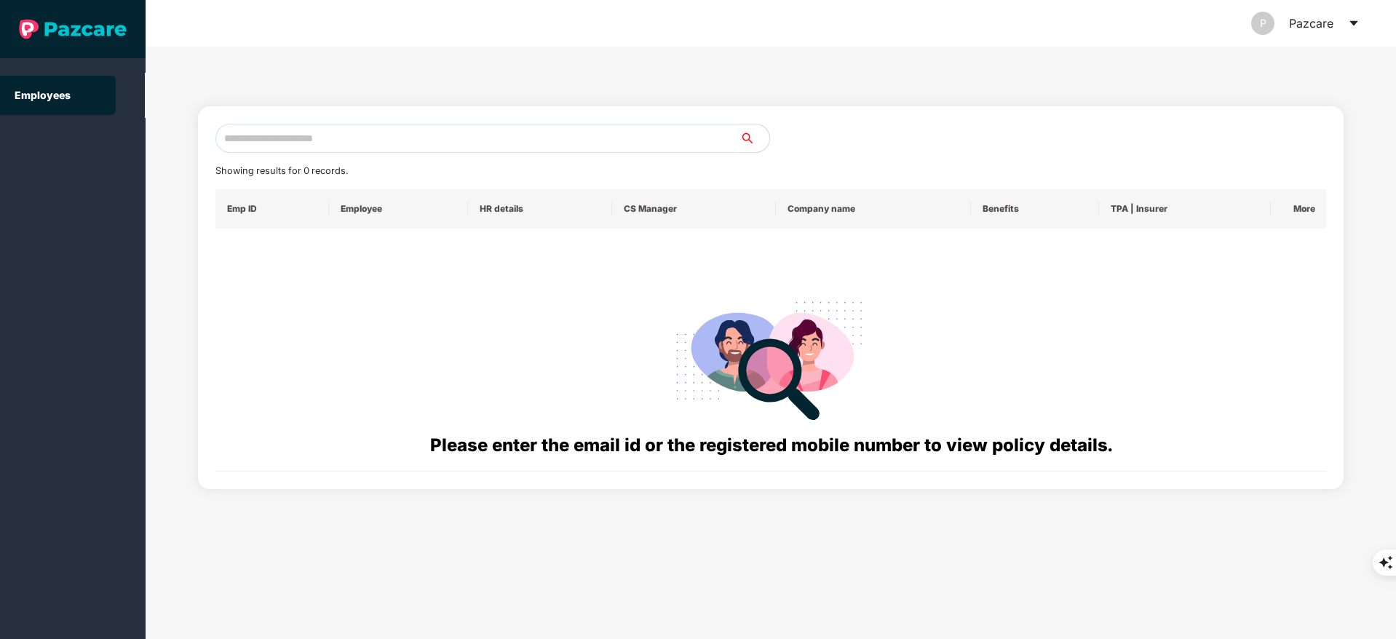
click at [336, 127] on input "text" at bounding box center [477, 138] width 525 height 29
paste input "**********"
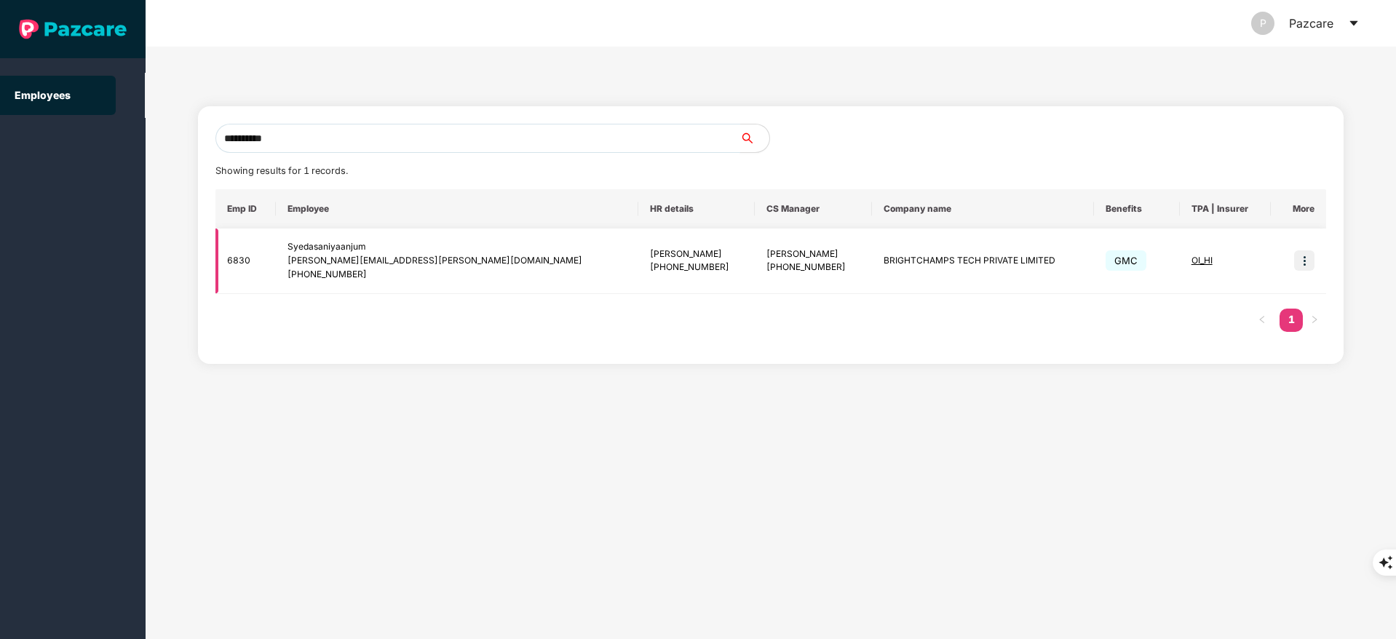
type input "**********"
click at [1304, 263] on img at bounding box center [1304, 260] width 20 height 20
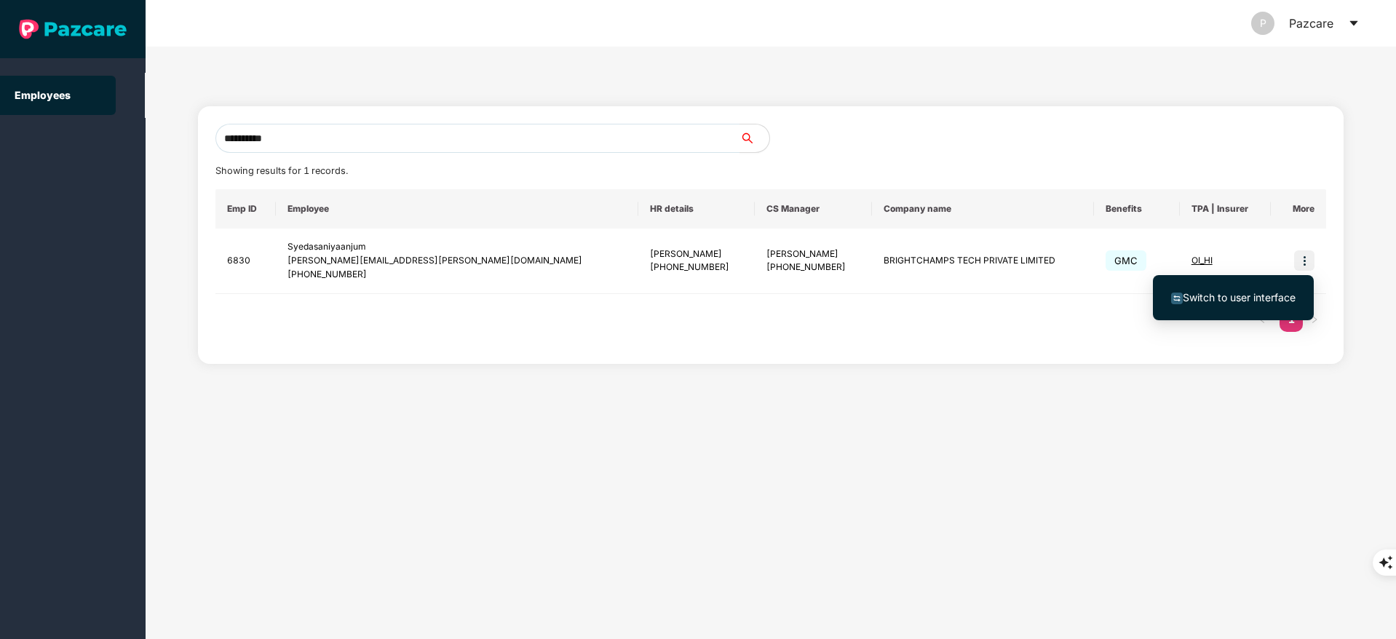
click at [1260, 304] on span "Switch to user interface" at bounding box center [1233, 298] width 124 height 16
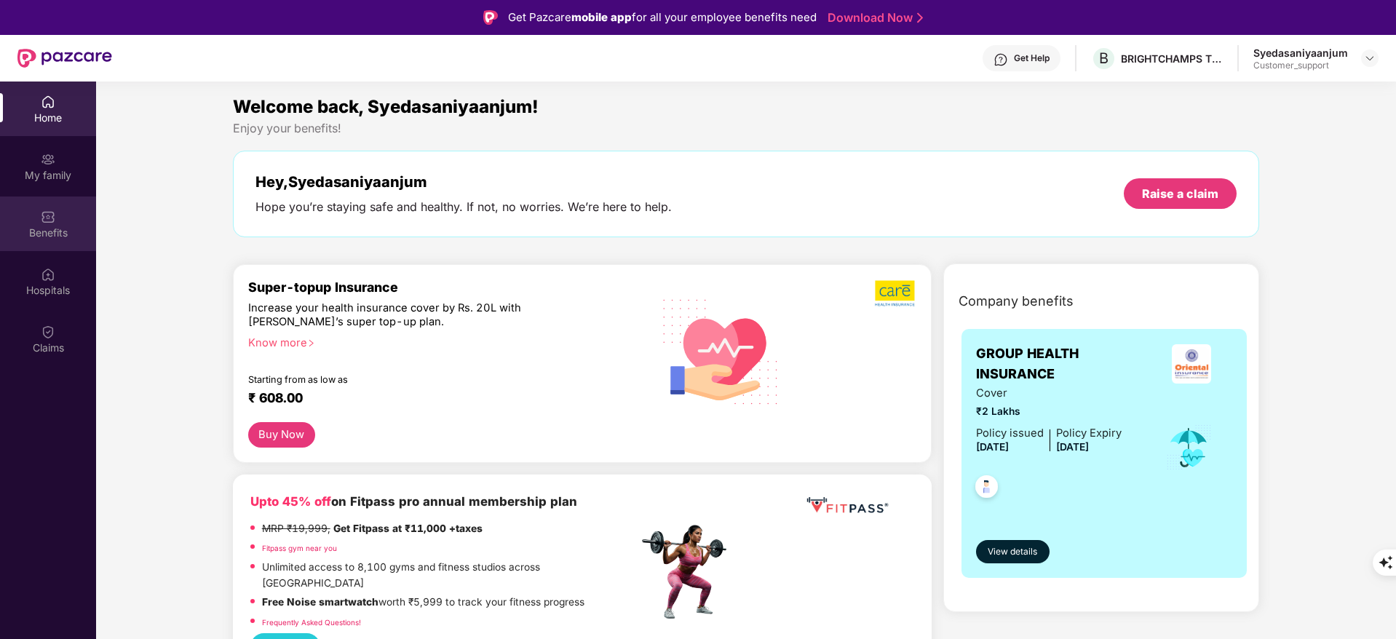
click at [60, 221] on div "Benefits" at bounding box center [48, 223] width 96 height 55
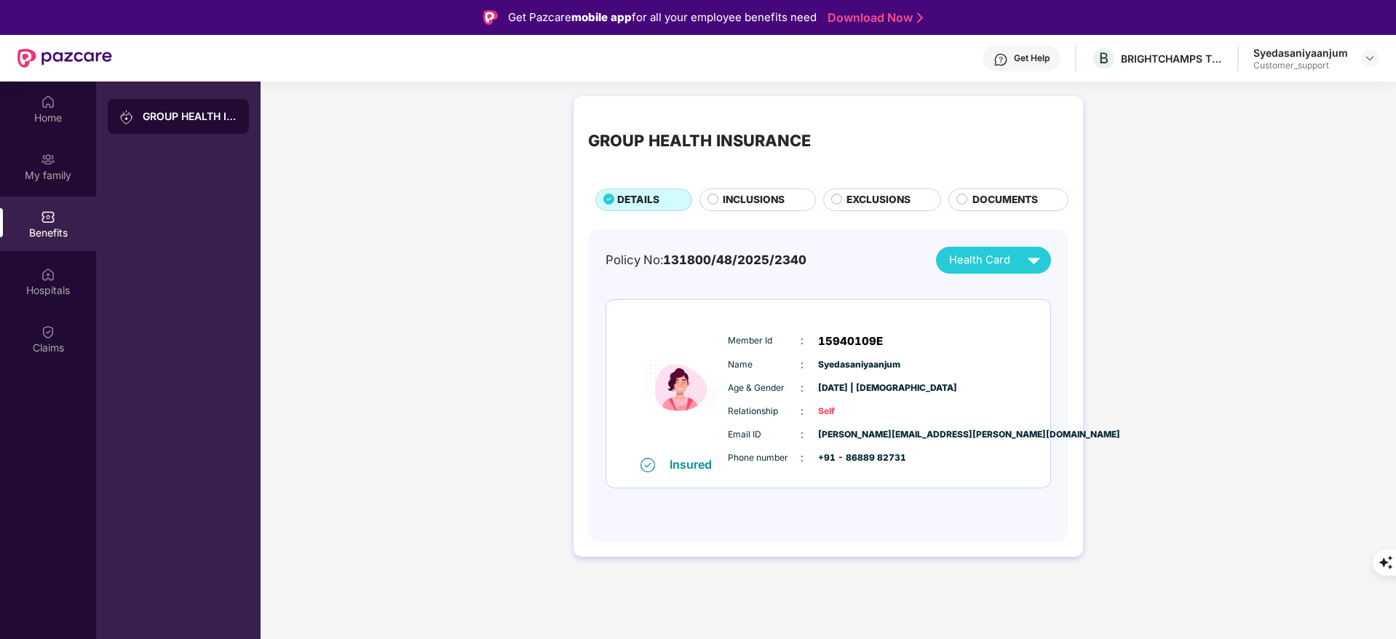
click at [734, 193] on span "INCLUSIONS" at bounding box center [754, 200] width 62 height 16
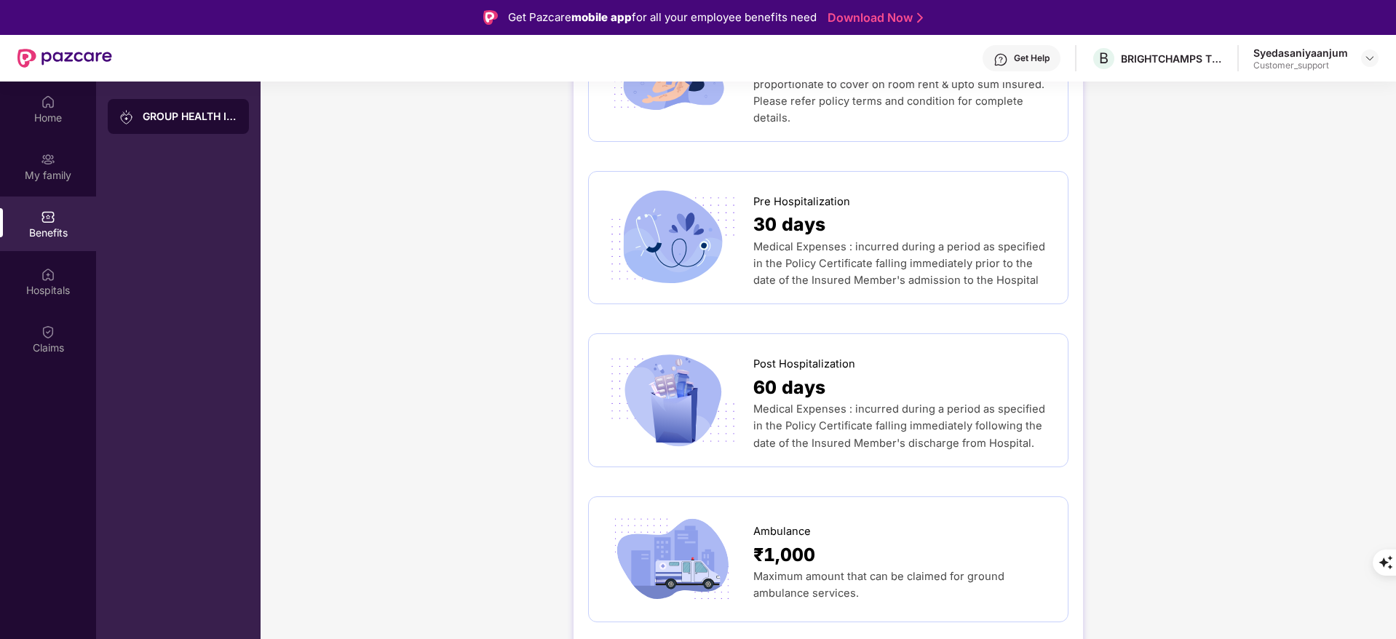
scroll to position [709, 0]
click at [877, 462] on div "Post Hospitalization 60 days Medical Expenses : incurred during a period as spe…" at bounding box center [828, 401] width 480 height 133
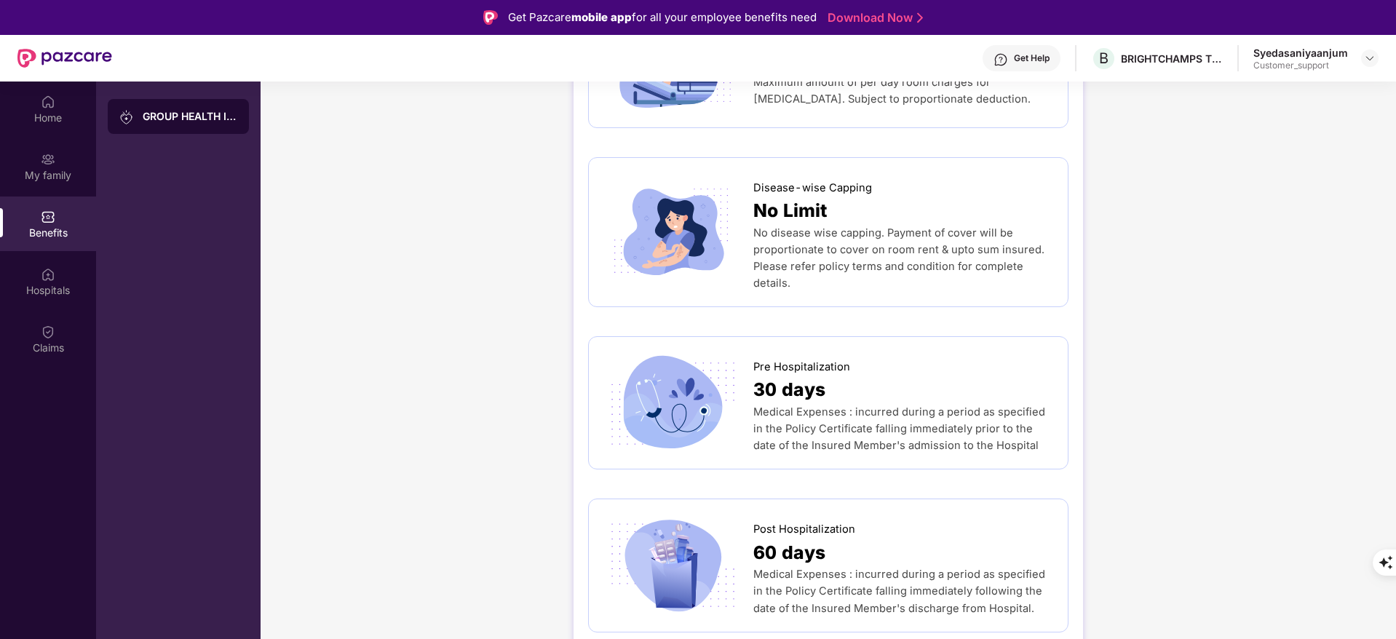
scroll to position [0, 0]
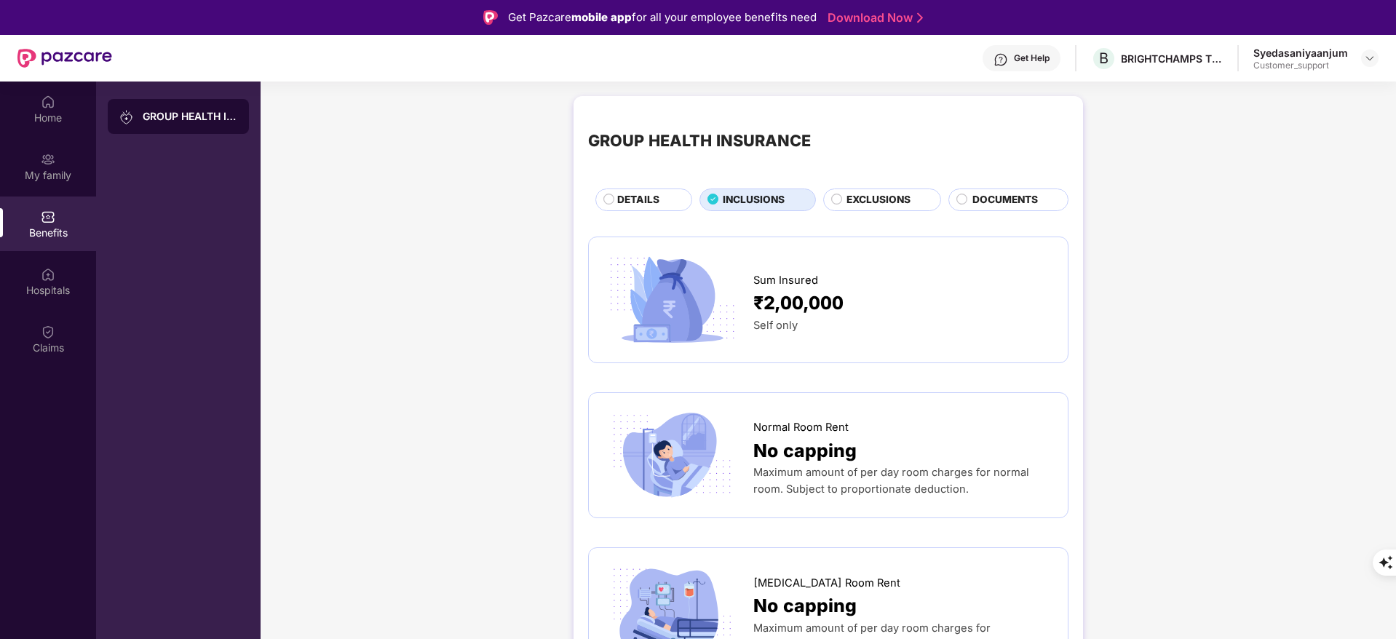
click at [628, 202] on span "DETAILS" at bounding box center [638, 200] width 42 height 16
